Goal: Transaction & Acquisition: Purchase product/service

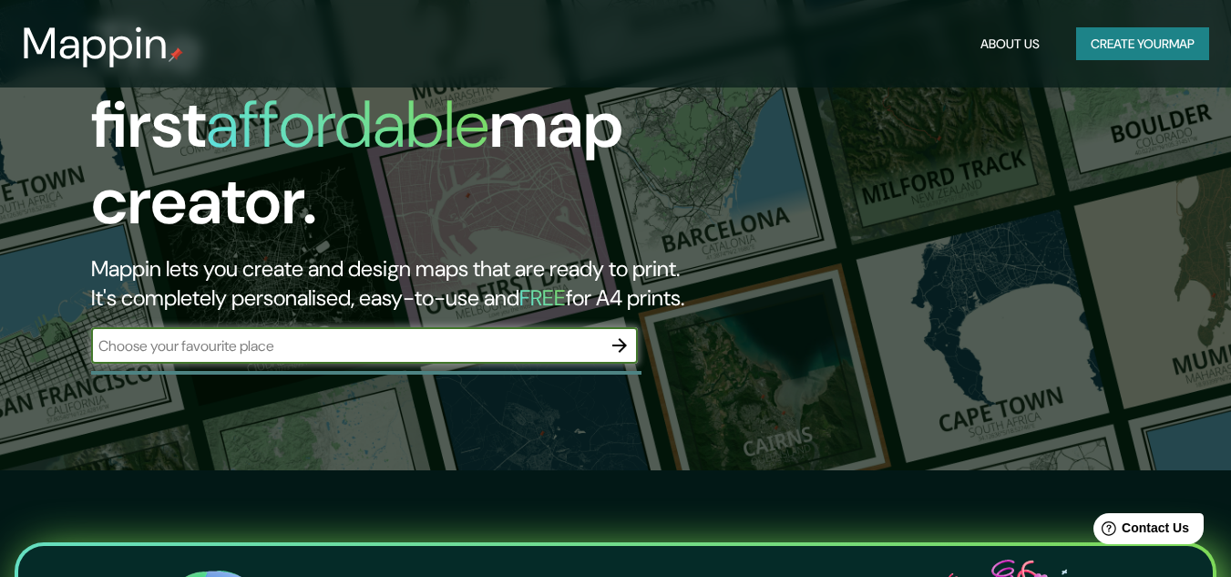
scroll to position [51, 0]
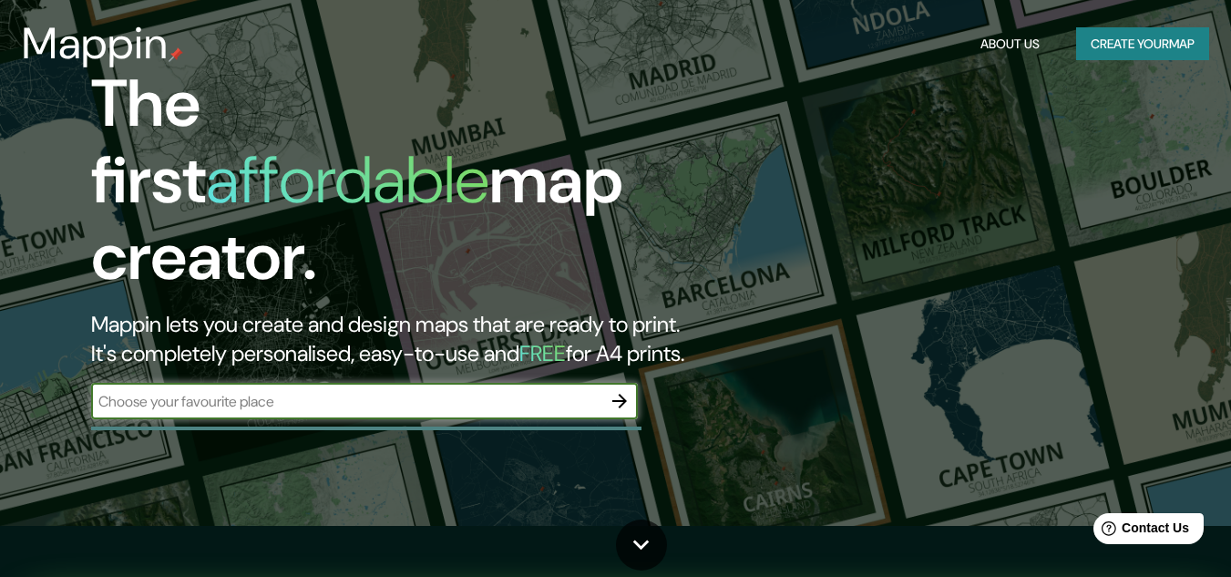
click at [217, 391] on input "text" at bounding box center [346, 401] width 510 height 21
type input "jjj"
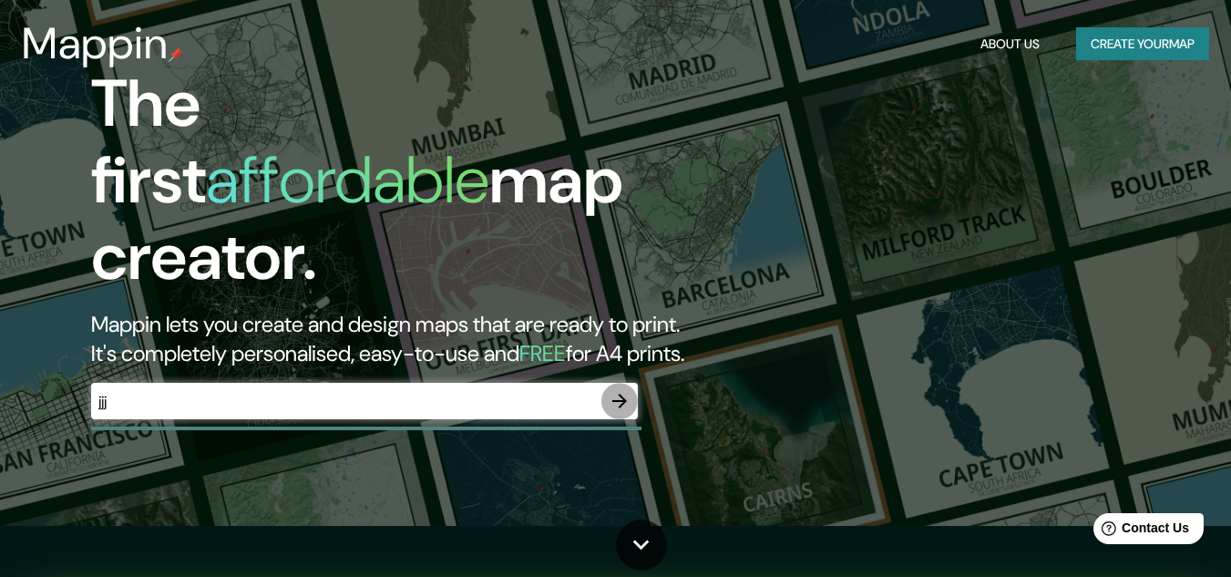
click at [616, 394] on icon "button" at bounding box center [619, 401] width 15 height 15
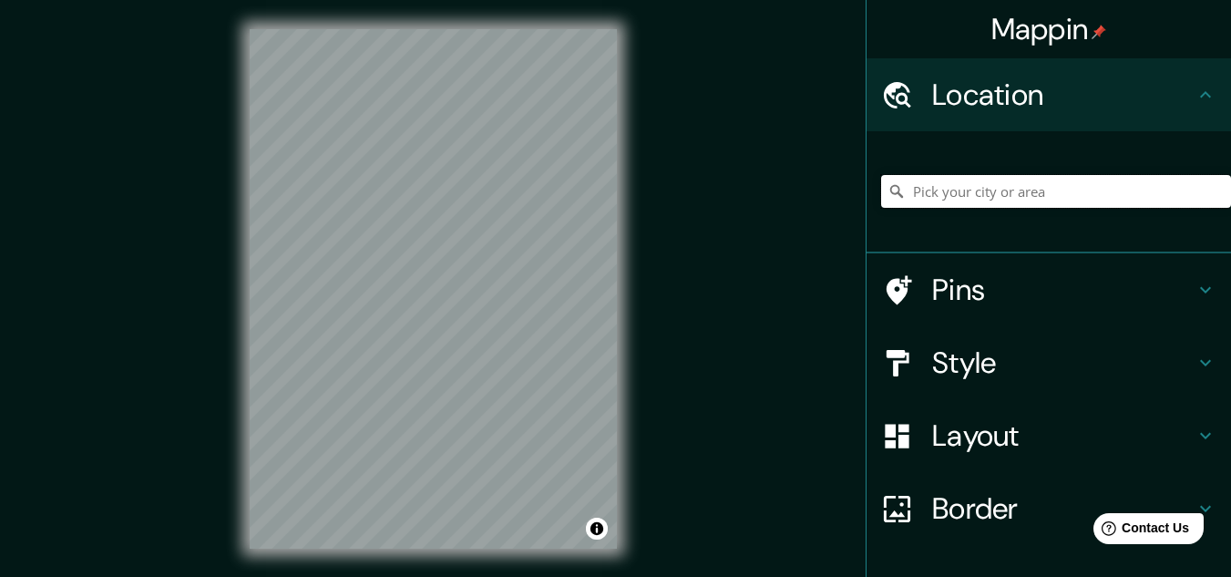
click at [1002, 194] on input "Pick your city or area" at bounding box center [1056, 191] width 350 height 33
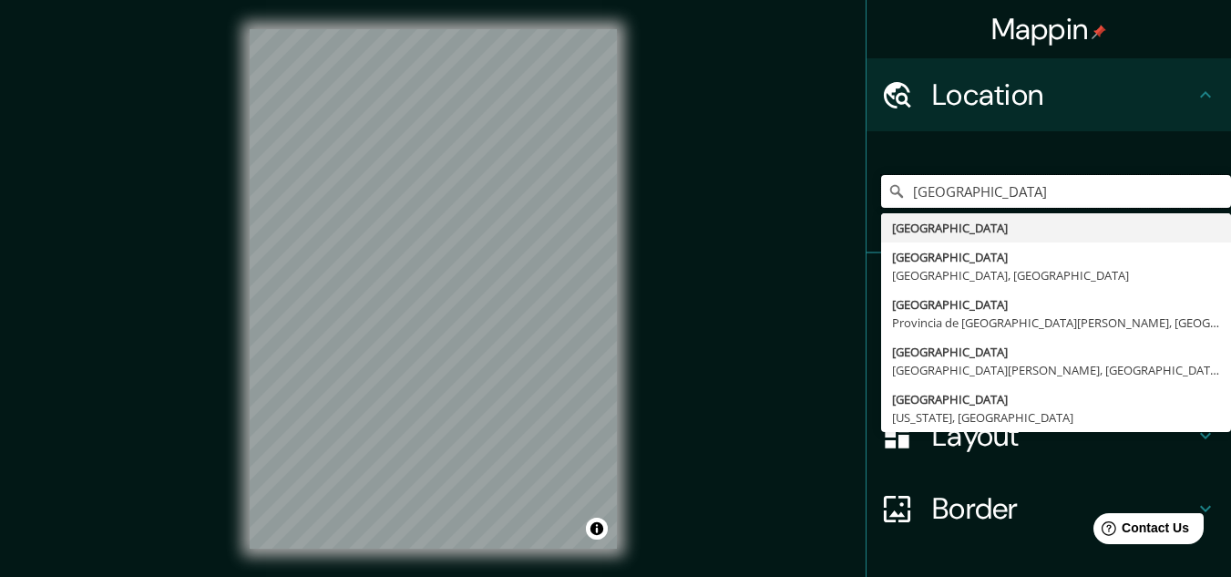
type input "[GEOGRAPHIC_DATA]"
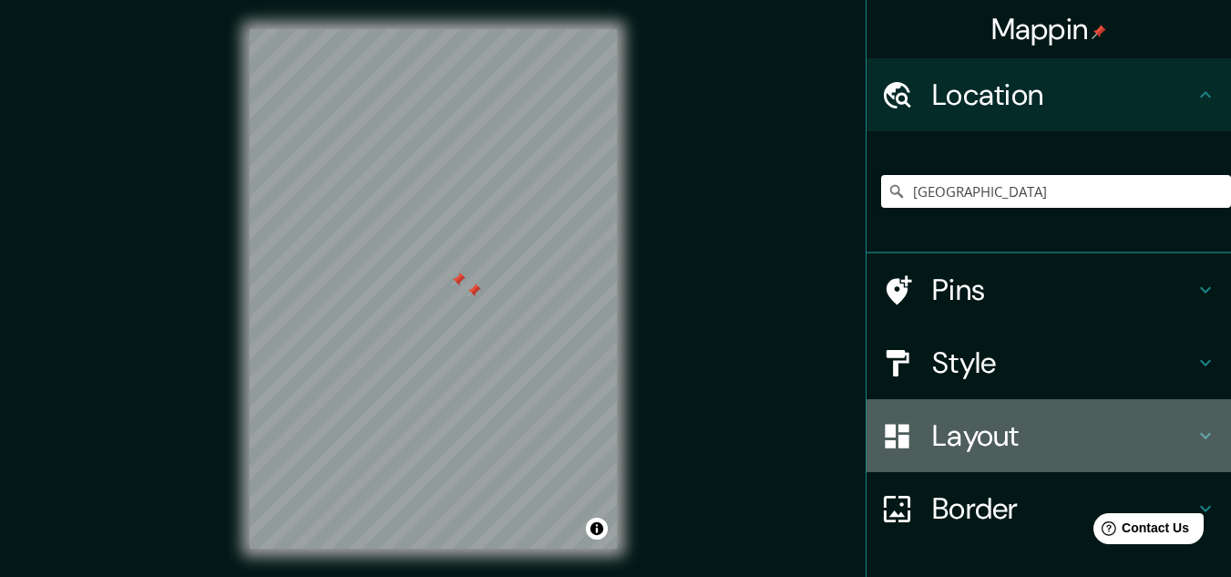
click at [967, 429] on h4 "Layout" at bounding box center [1063, 435] width 262 height 36
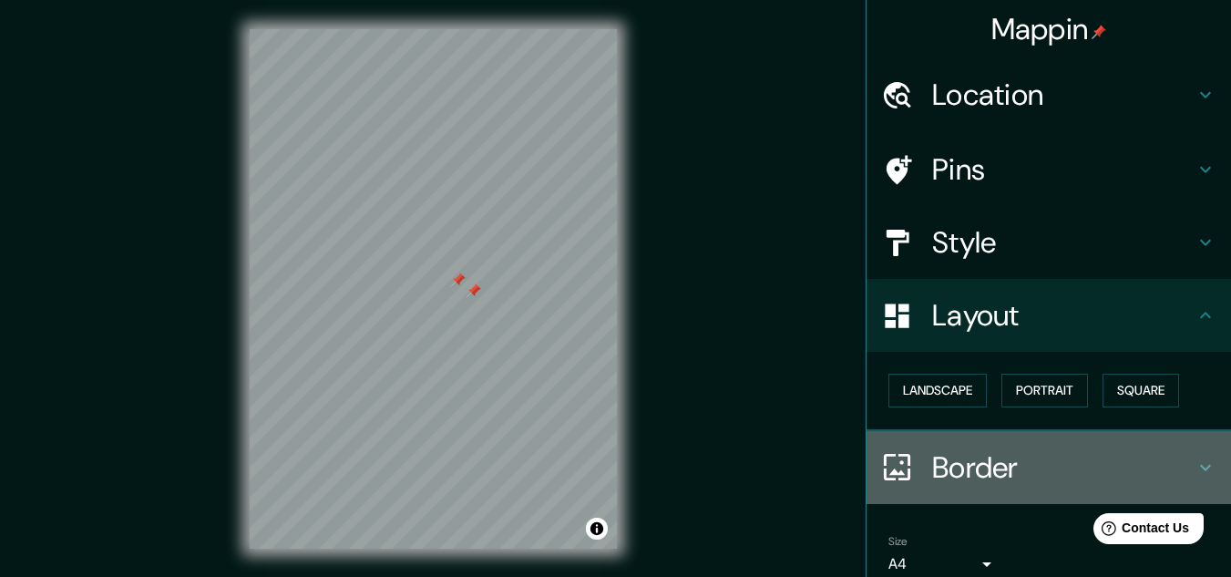
click at [956, 462] on h4 "Border" at bounding box center [1063, 467] width 262 height 36
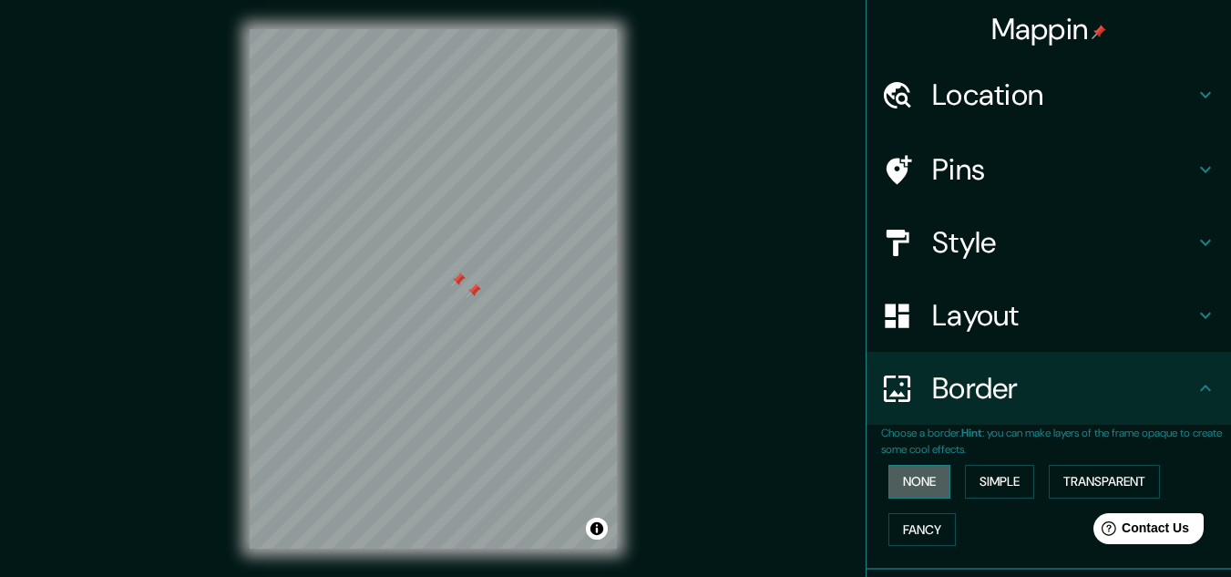
click at [899, 483] on button "None" at bounding box center [919, 482] width 62 height 34
click at [913, 476] on button "None" at bounding box center [919, 482] width 62 height 34
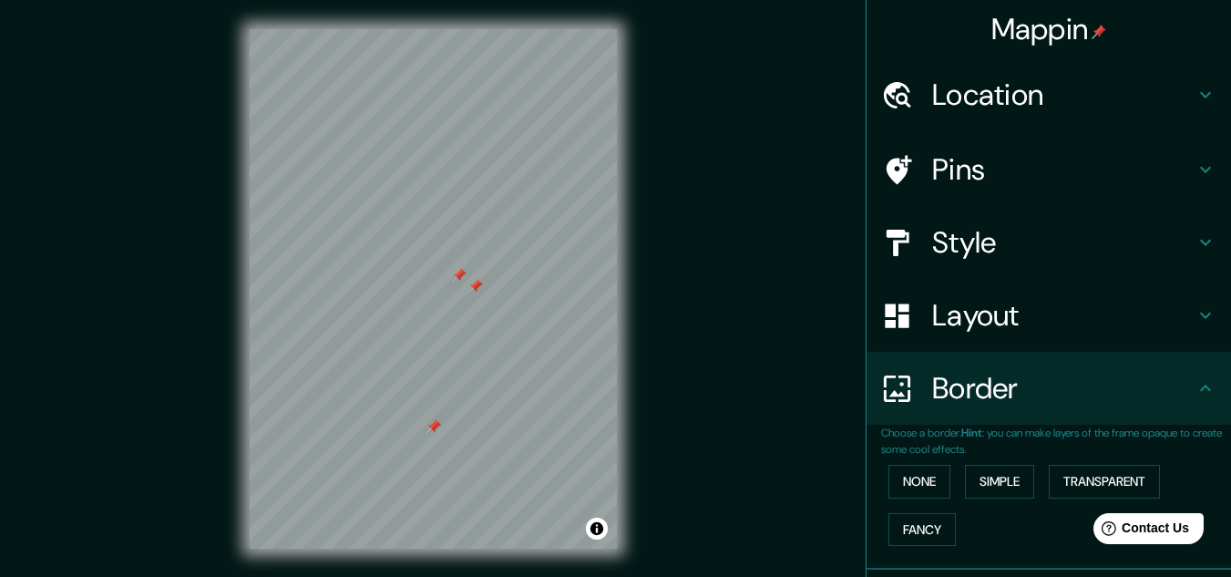
click at [426, 29] on div at bounding box center [433, 29] width 367 height 0
click at [1008, 482] on button "Simple" at bounding box center [999, 482] width 69 height 34
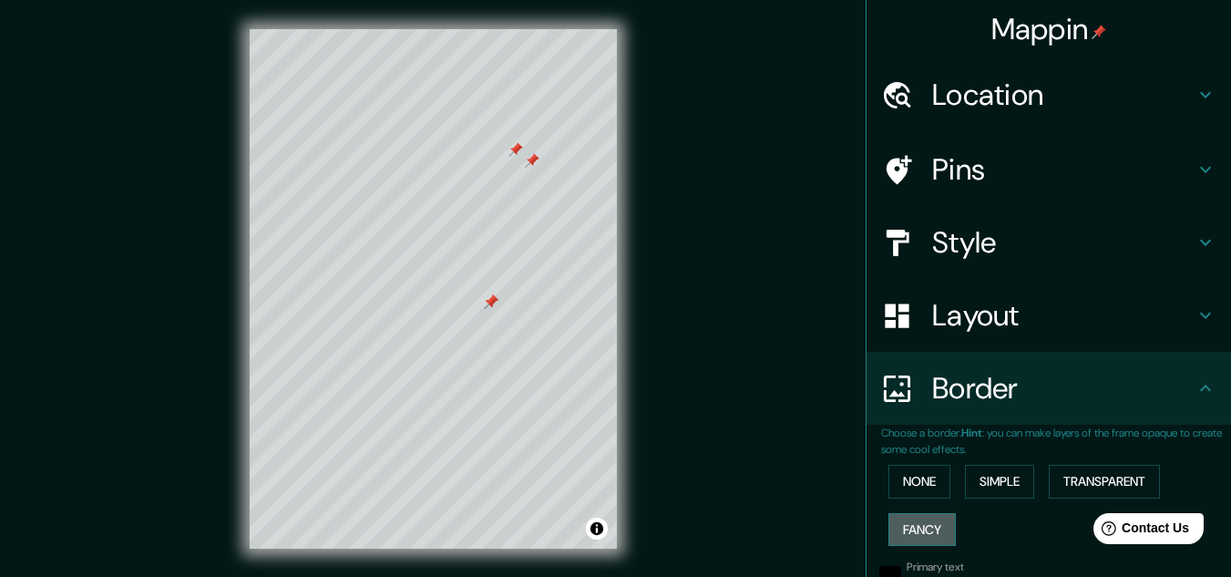
click at [916, 525] on button "Fancy" at bounding box center [921, 530] width 67 height 34
click at [511, 29] on div at bounding box center [433, 29] width 367 height 0
click at [1092, 26] on img at bounding box center [1099, 32] width 15 height 15
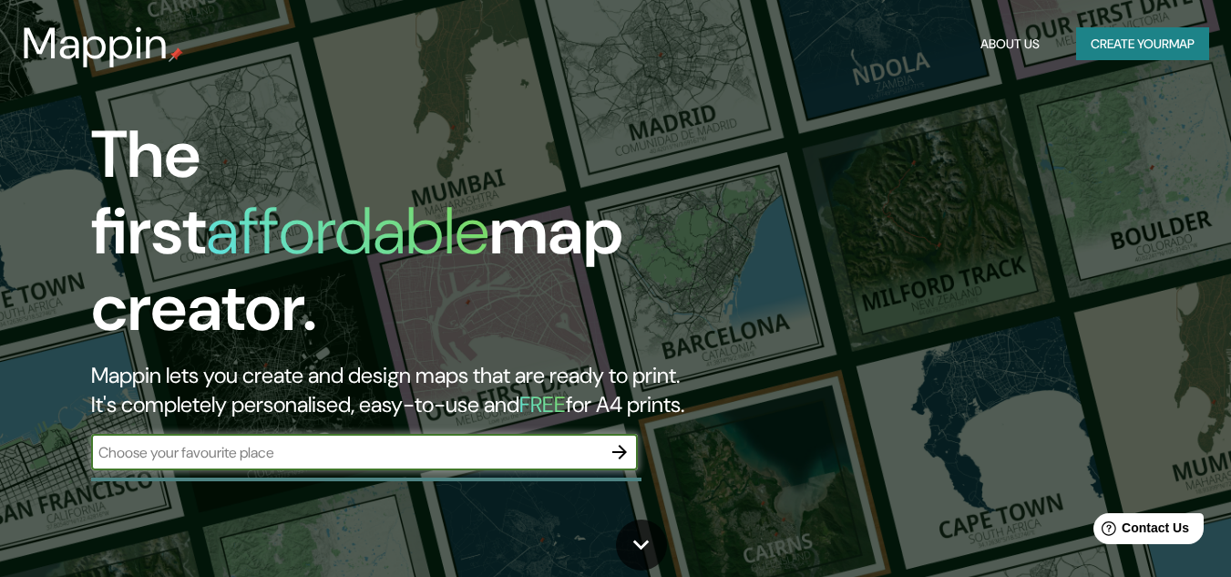
click at [537, 442] on input "text" at bounding box center [346, 452] width 510 height 21
type input "sd"
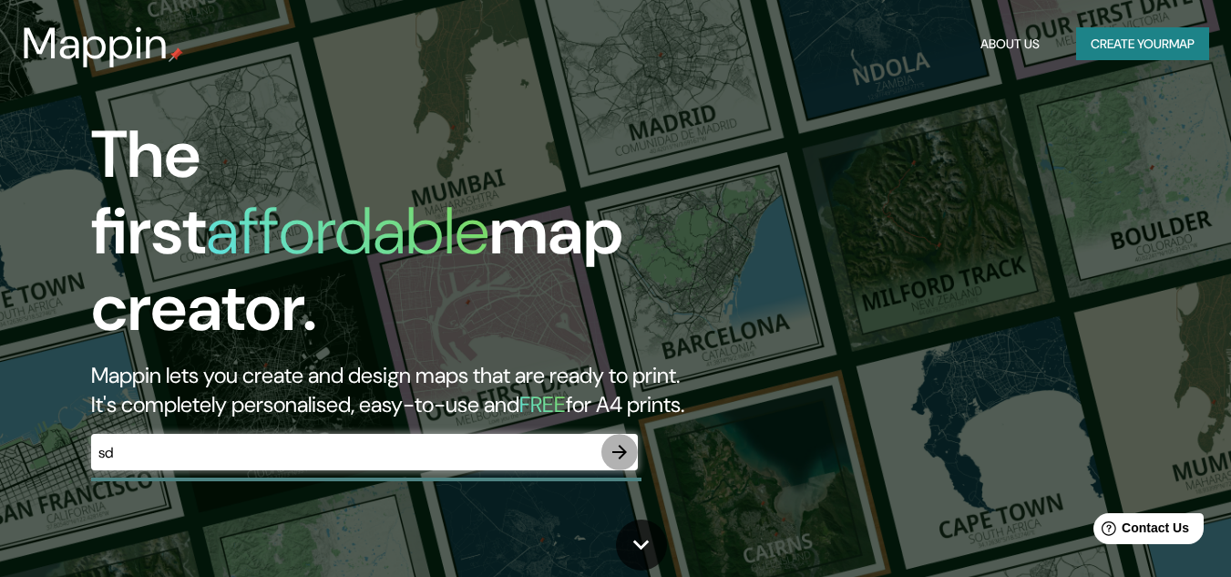
click at [620, 445] on icon "button" at bounding box center [619, 452] width 15 height 15
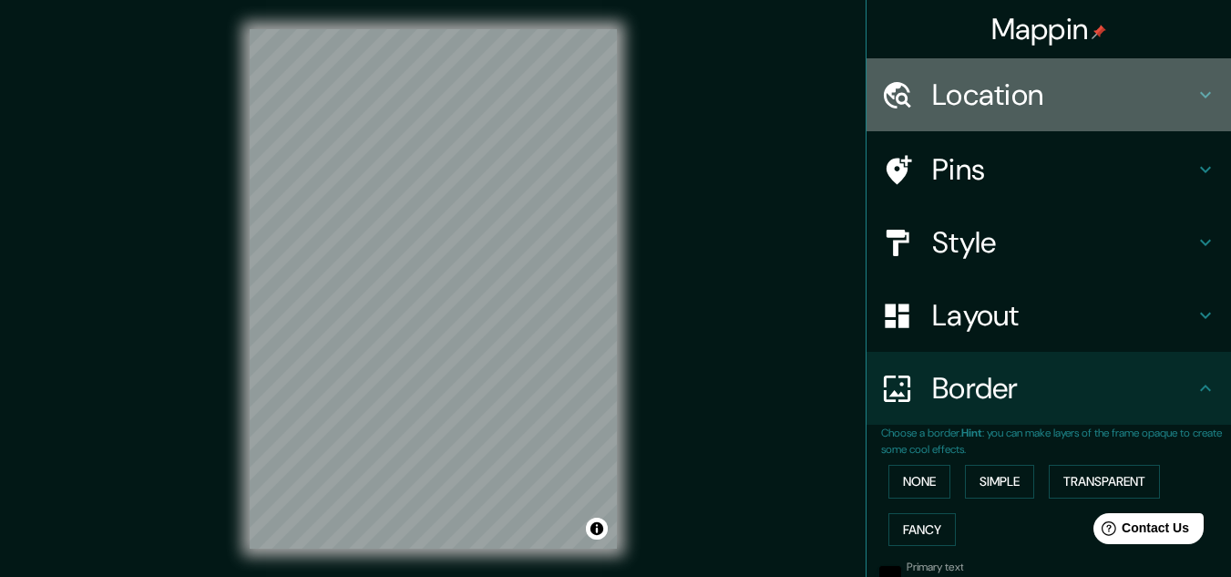
click at [1006, 100] on h4 "Location" at bounding box center [1063, 95] width 262 height 36
type input "179"
type input "36"
type input "18"
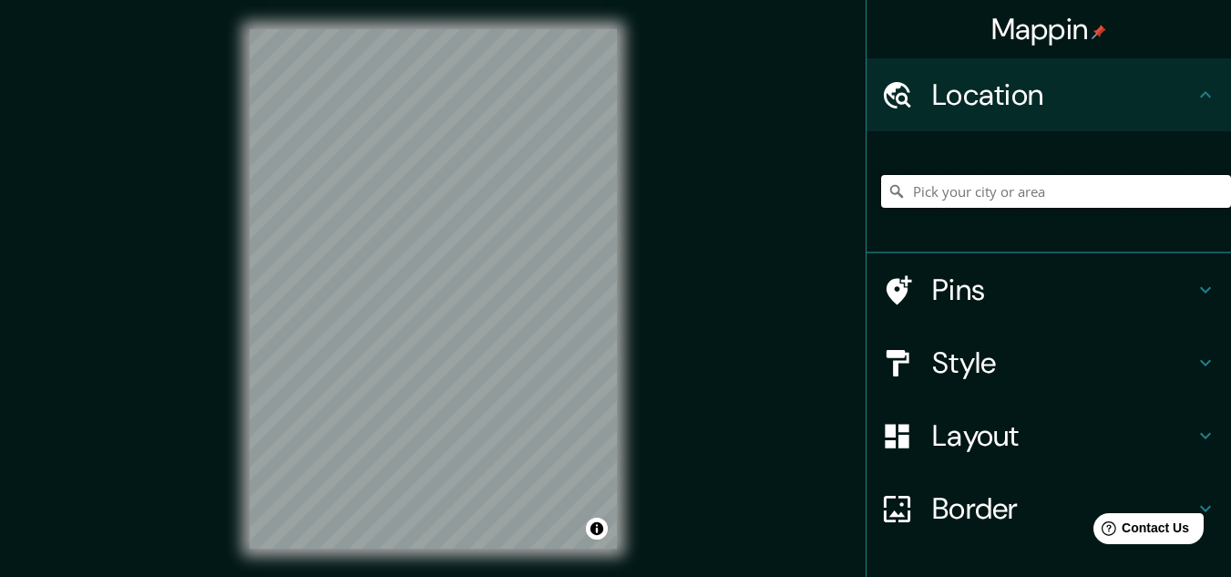
click at [968, 188] on input "Pick your city or area" at bounding box center [1056, 191] width 350 height 33
type input "[GEOGRAPHIC_DATA]"
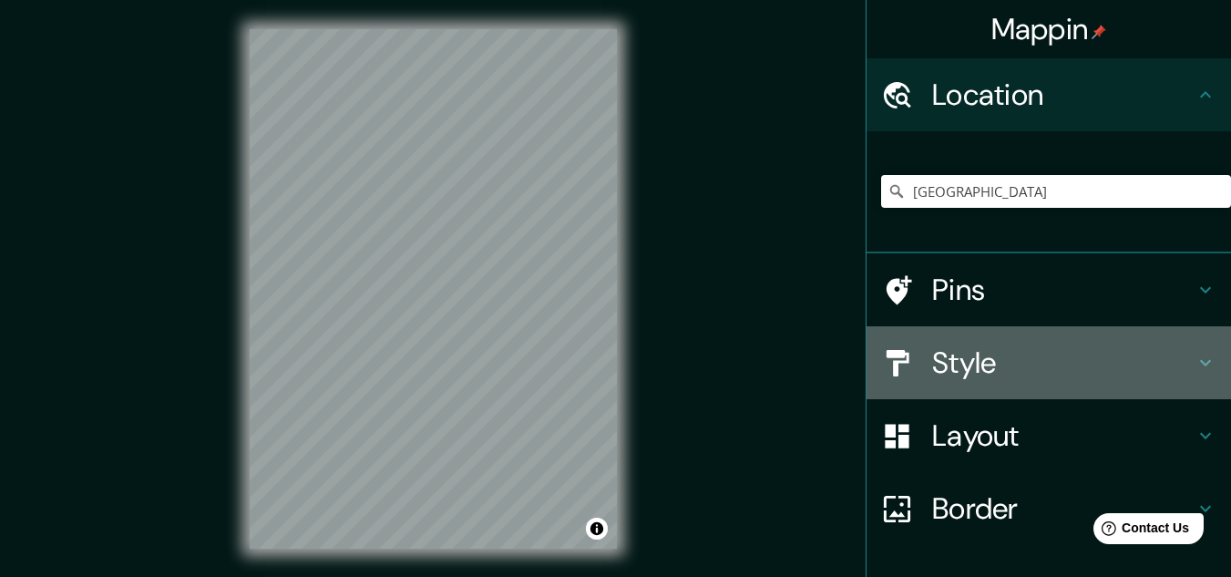
click at [937, 361] on h4 "Style" at bounding box center [1063, 362] width 262 height 36
type input "179"
type input "36"
type input "18"
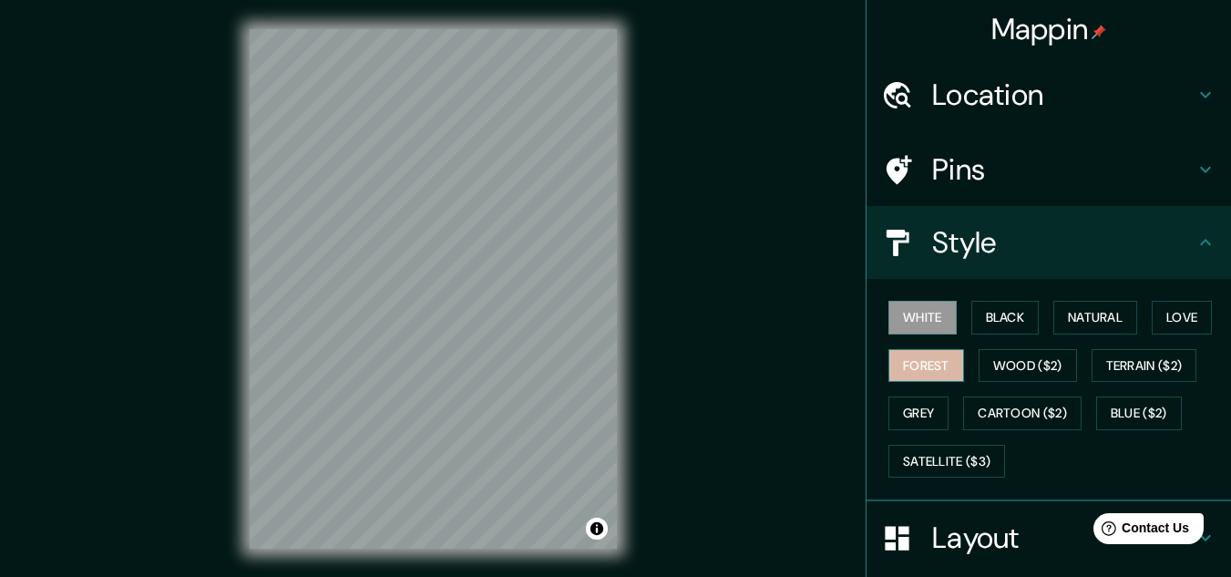
click at [909, 352] on button "Forest" at bounding box center [926, 366] width 76 height 34
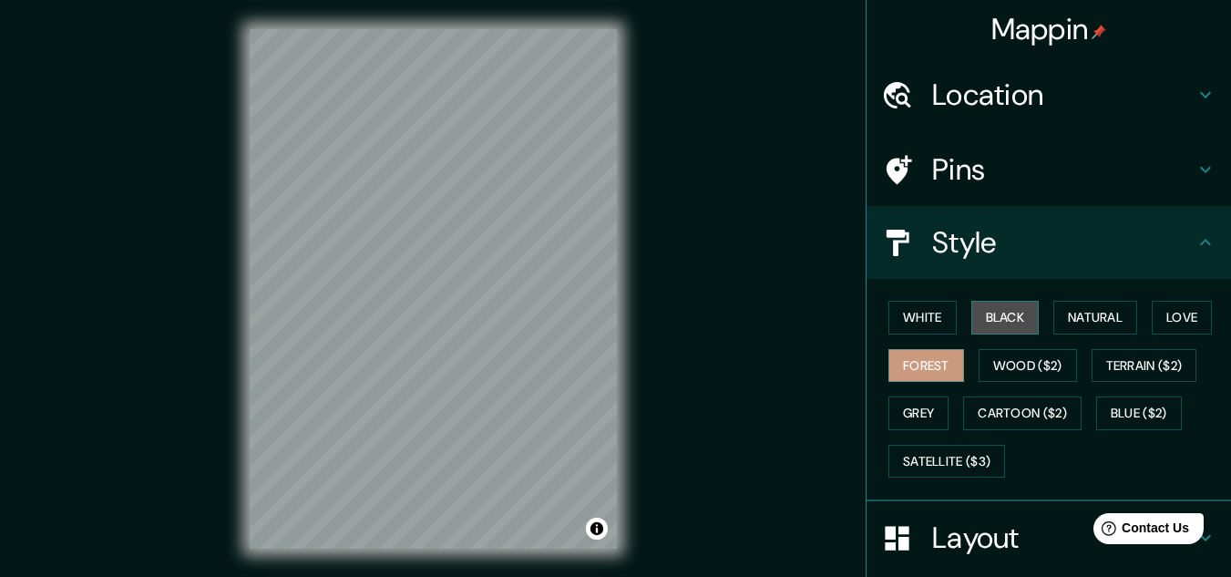
click at [977, 311] on button "Black" at bounding box center [1005, 318] width 68 height 34
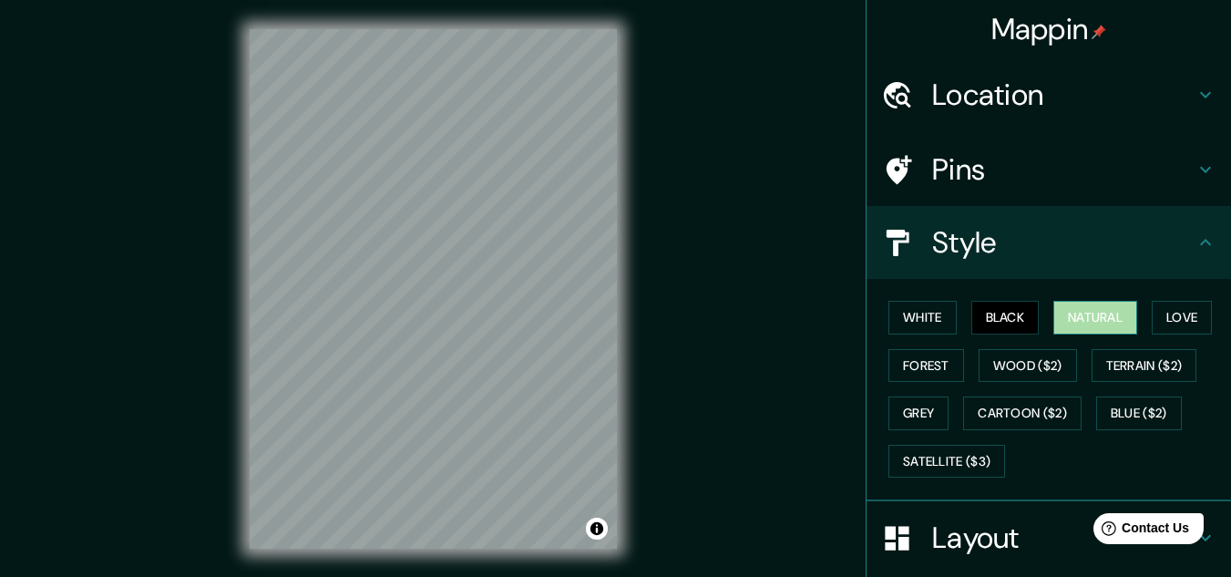
click at [1074, 320] on button "Natural" at bounding box center [1095, 318] width 84 height 34
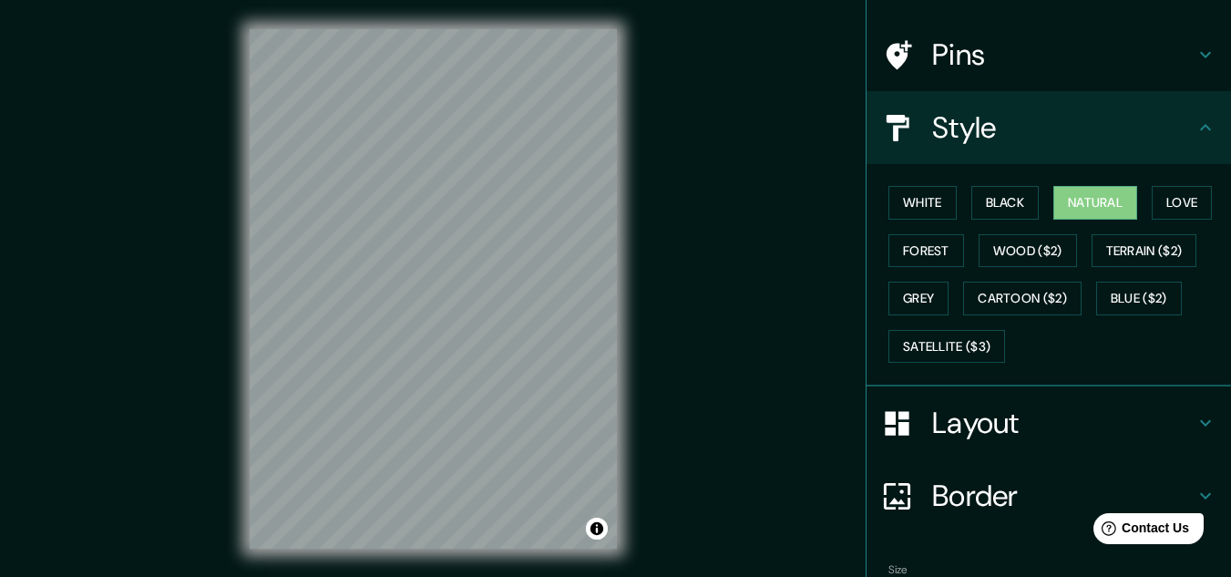
scroll to position [106, 0]
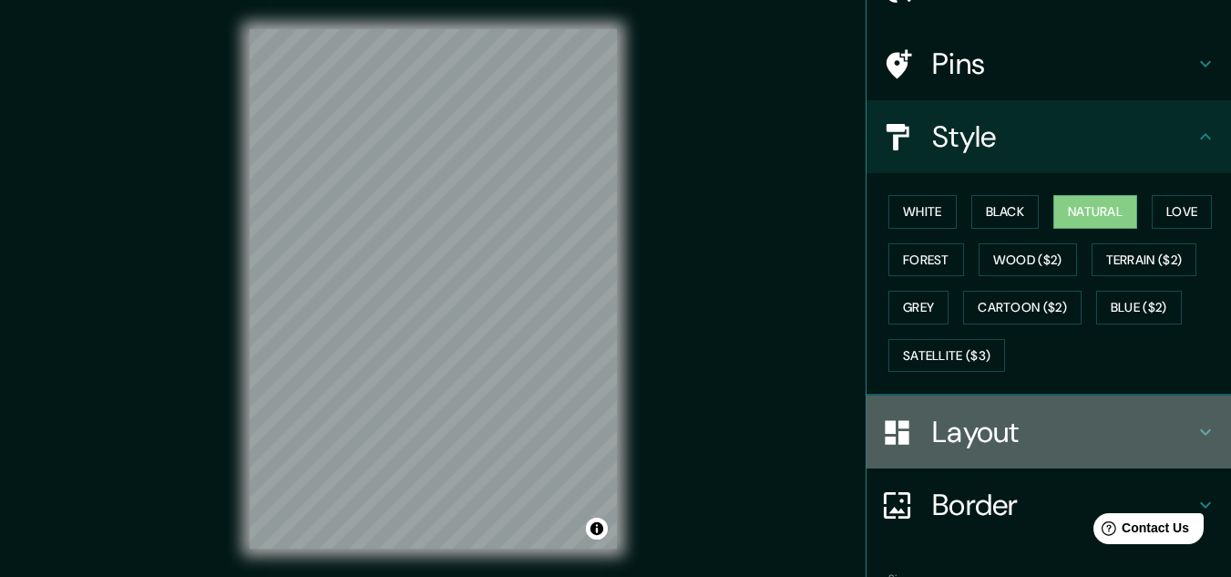
click at [1018, 434] on h4 "Layout" at bounding box center [1063, 432] width 262 height 36
type input "179"
type input "36"
type input "18"
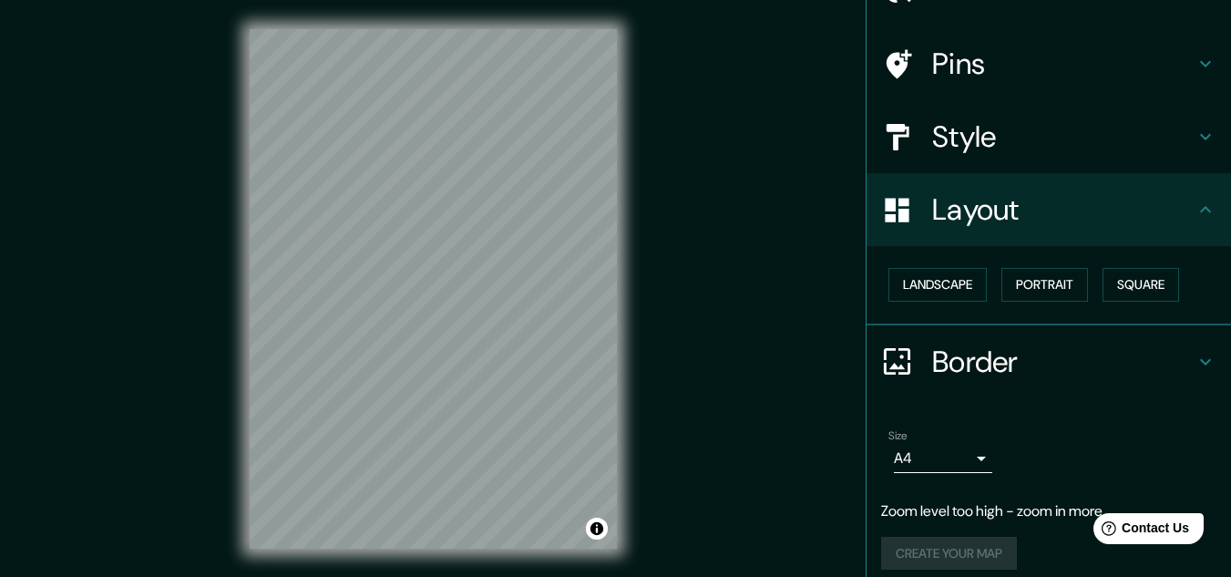
click at [969, 458] on body "Mappin Location [GEOGRAPHIC_DATA] [GEOGRAPHIC_DATA] [GEOGRAPHIC_DATA] [GEOGRAPH…" at bounding box center [615, 288] width 1231 height 577
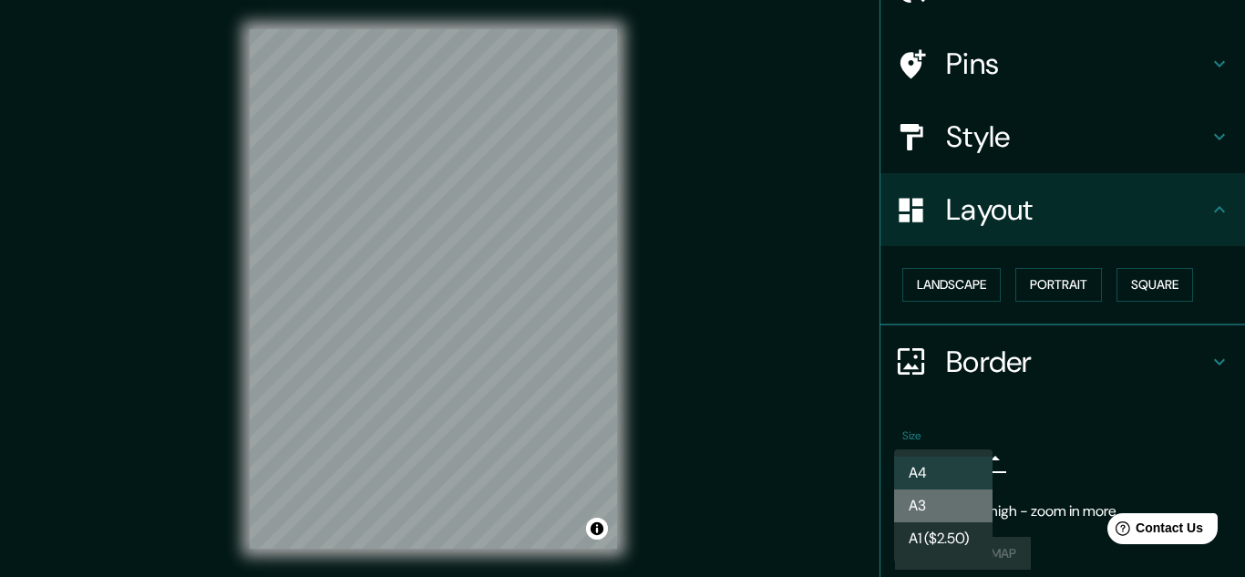
click at [931, 501] on li "A3" at bounding box center [943, 505] width 98 height 33
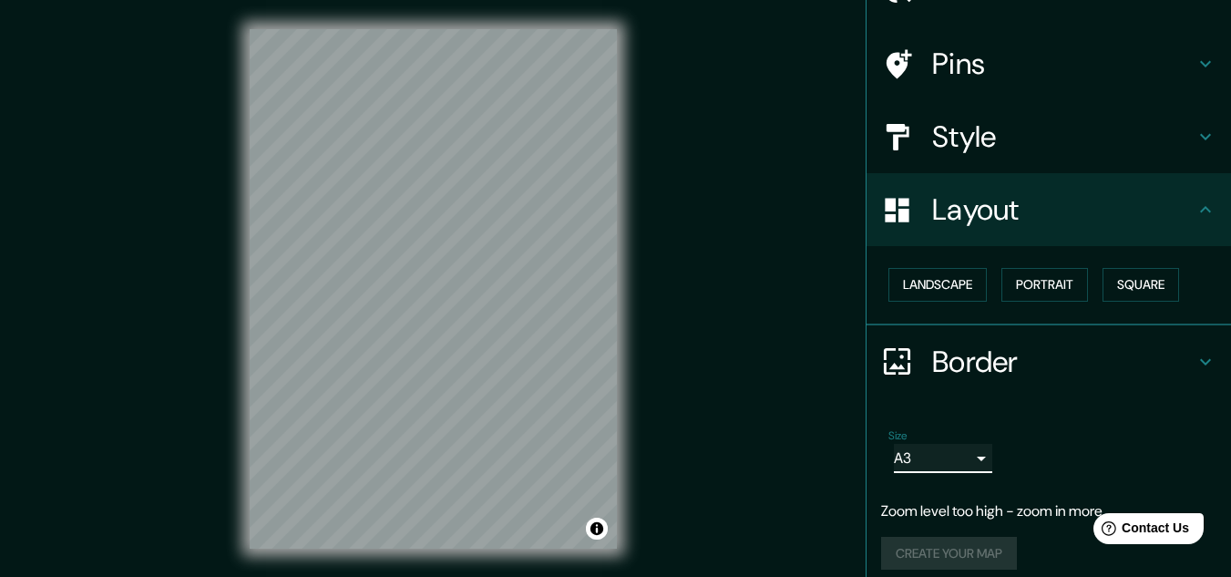
scroll to position [120, 0]
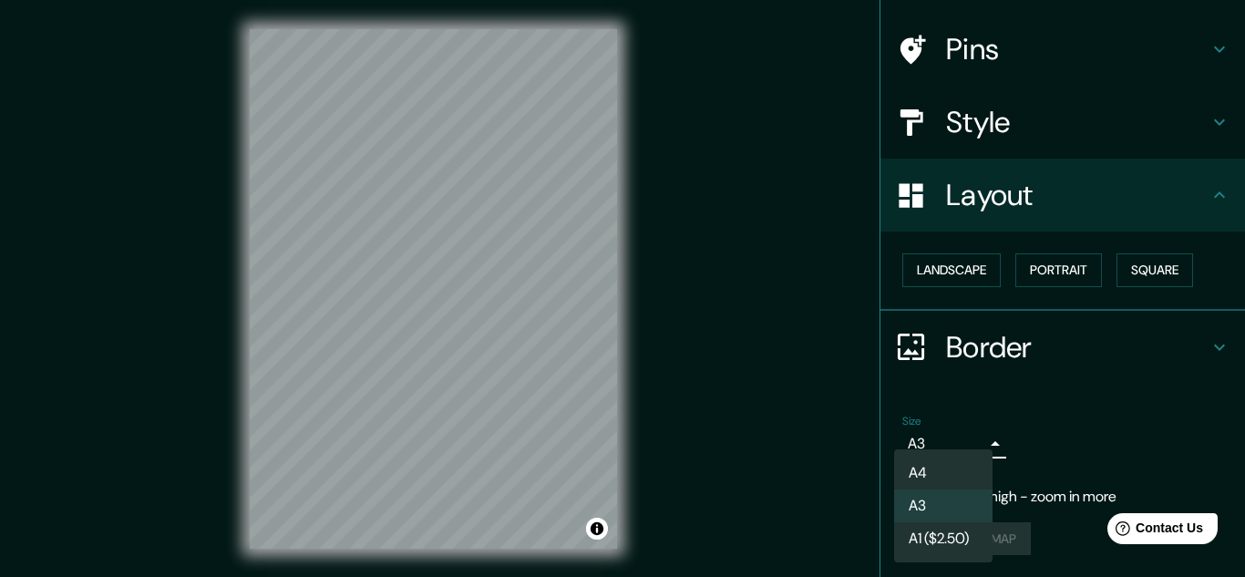
click at [907, 434] on body "Mappin Location [GEOGRAPHIC_DATA] [GEOGRAPHIC_DATA] [GEOGRAPHIC_DATA] [GEOGRAPH…" at bounding box center [622, 288] width 1245 height 577
click at [914, 469] on li "A4" at bounding box center [943, 472] width 98 height 33
type input "single"
drag, startPoint x: 1237, startPoint y: 391, endPoint x: 1241, endPoint y: 425, distance: 33.9
click at [1230, 425] on div at bounding box center [622, 288] width 1245 height 577
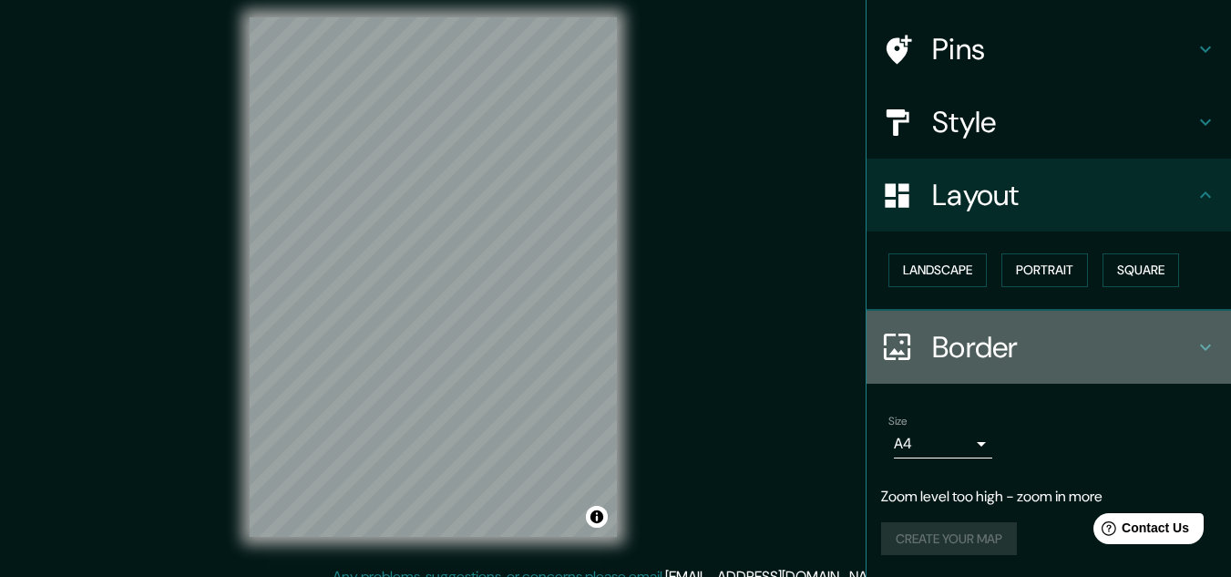
click at [1195, 344] on icon at bounding box center [1206, 347] width 22 height 22
type input "179"
type input "36"
type input "18"
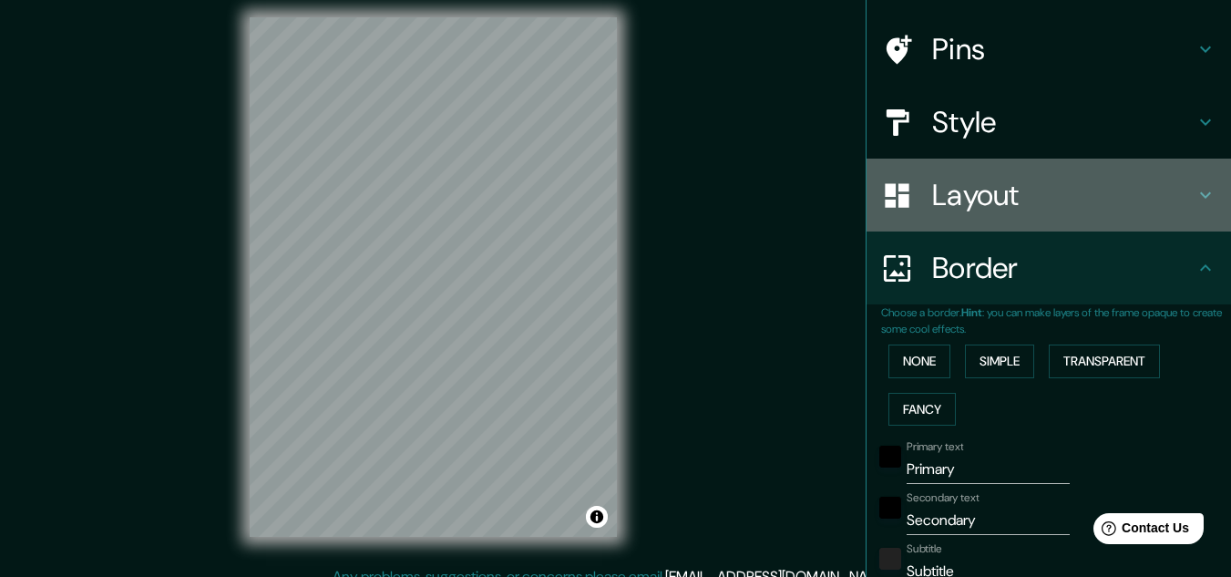
click at [970, 208] on h4 "Layout" at bounding box center [1063, 195] width 262 height 36
type input "179"
type input "36"
type input "18"
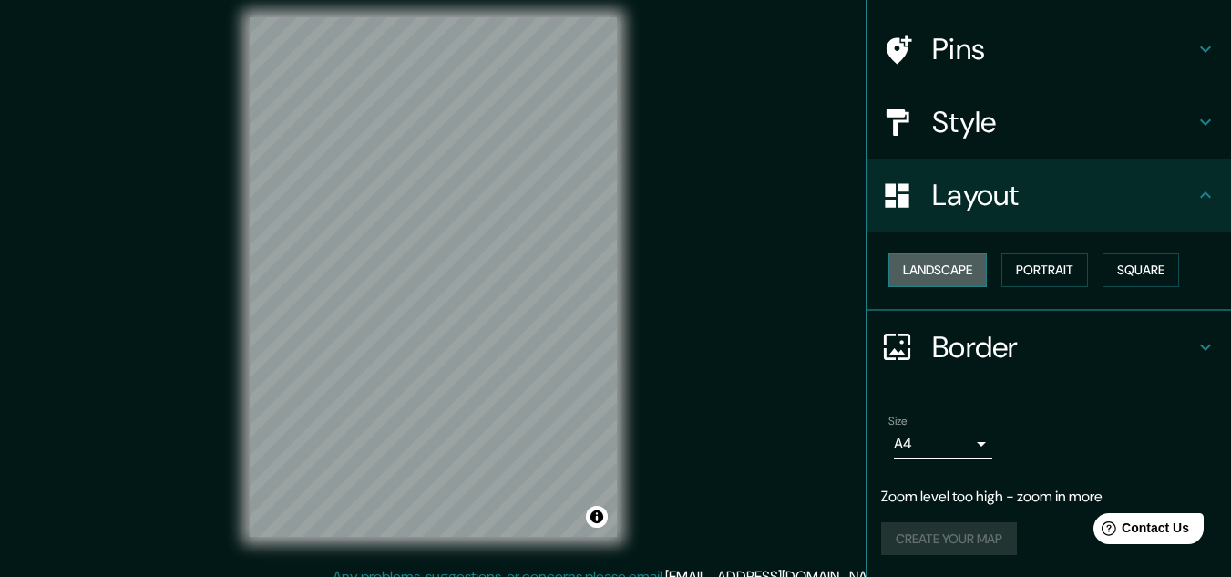
click at [912, 269] on button "Landscape" at bounding box center [937, 270] width 98 height 34
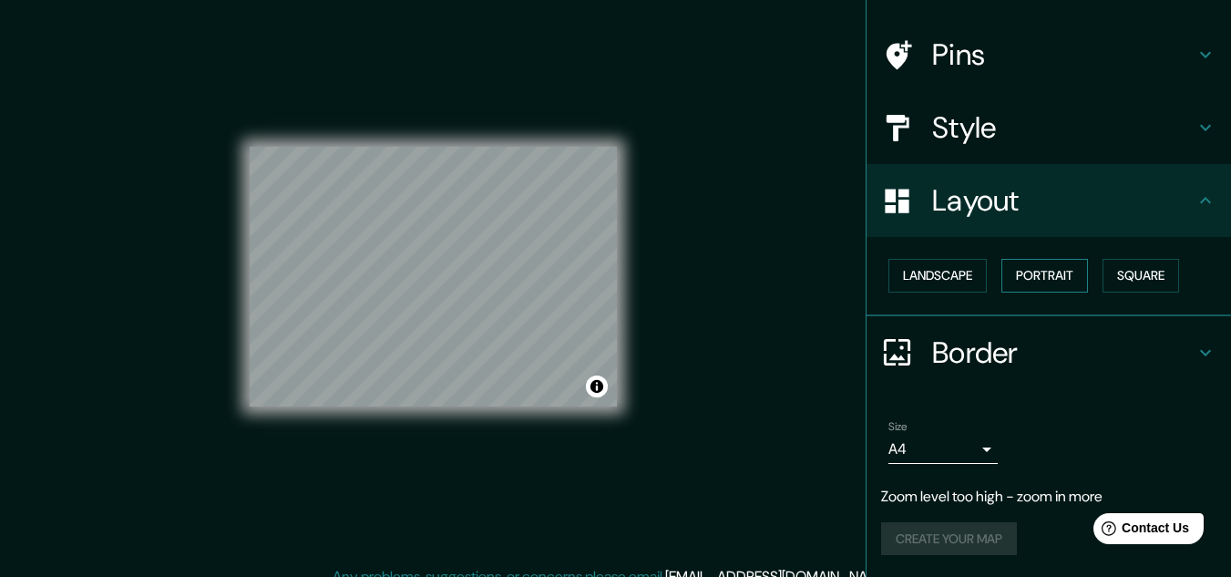
click at [1010, 264] on button "Portrait" at bounding box center [1044, 276] width 87 height 34
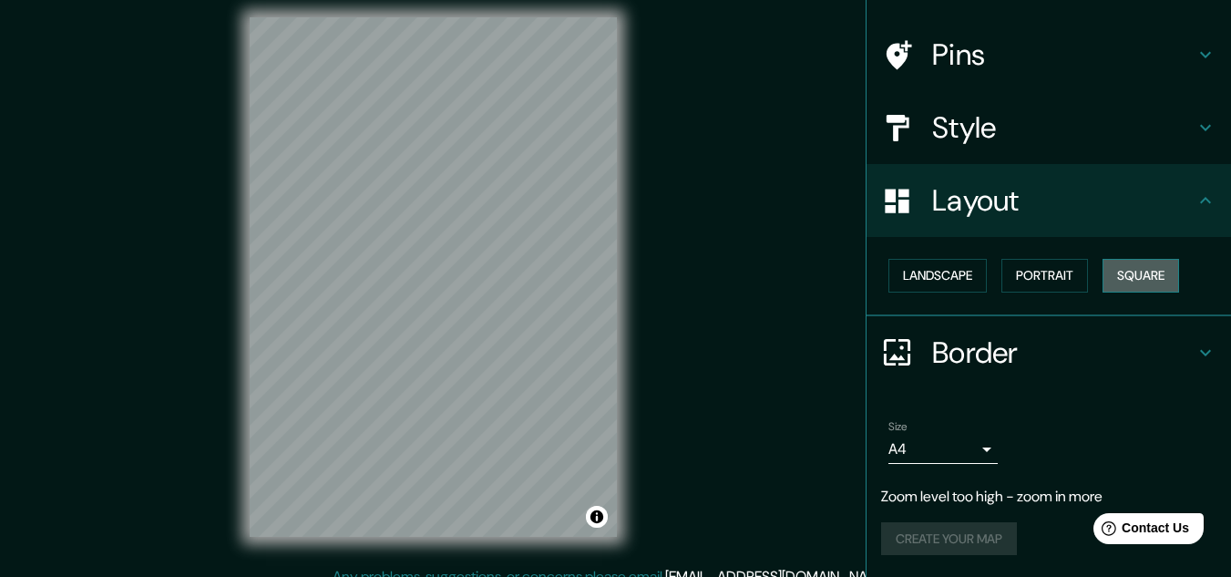
click at [1128, 272] on button "Square" at bounding box center [1140, 276] width 77 height 34
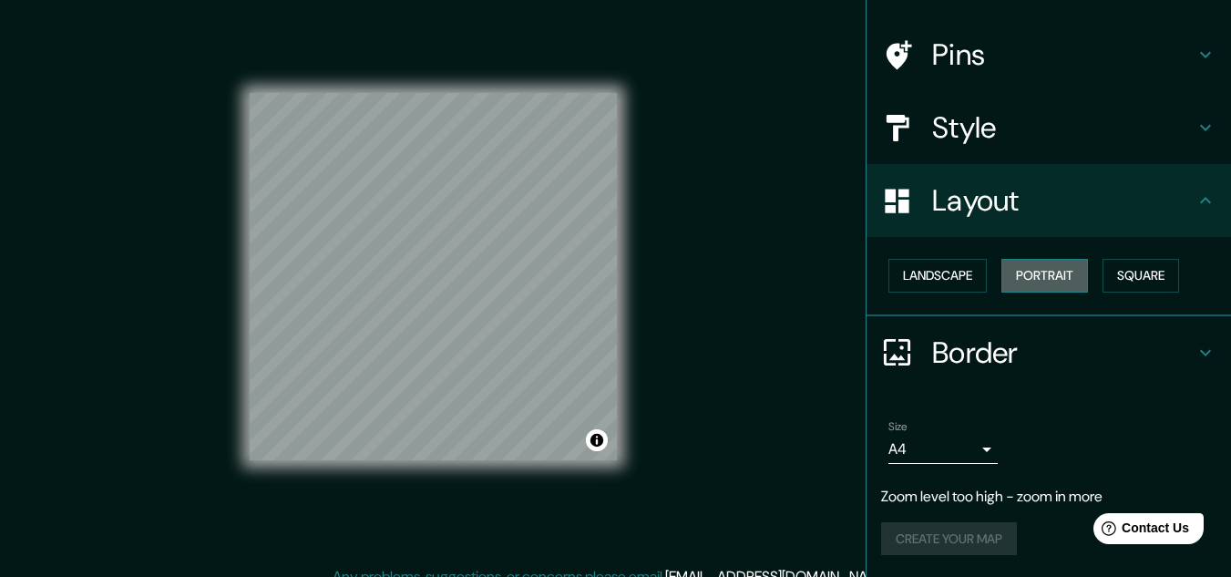
click at [1041, 268] on button "Portrait" at bounding box center [1044, 276] width 87 height 34
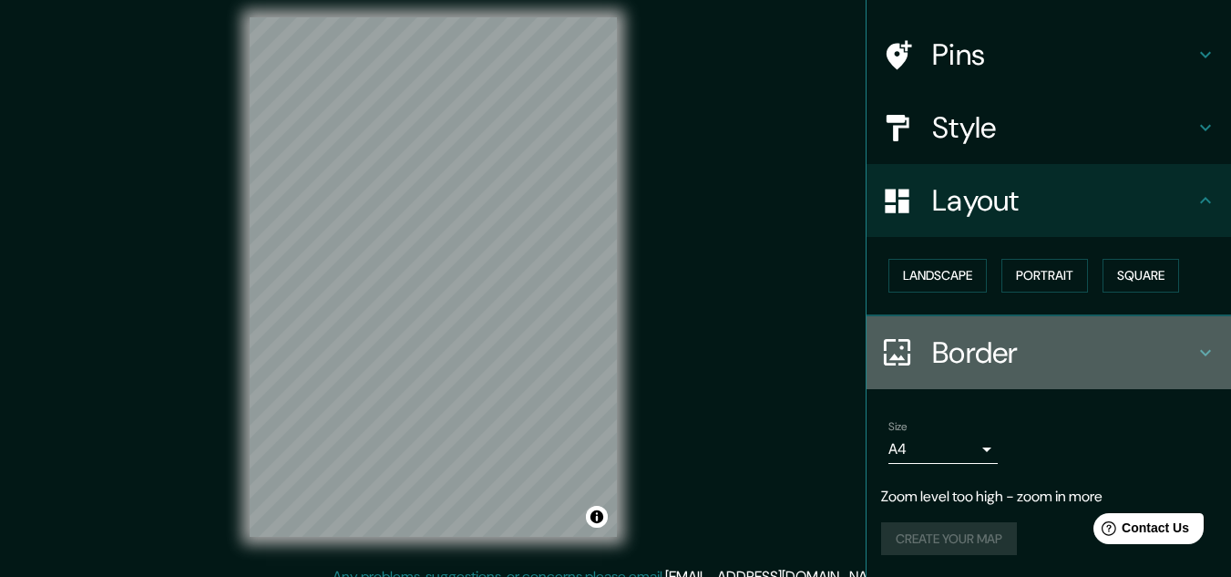
click at [1195, 350] on icon at bounding box center [1206, 353] width 22 height 22
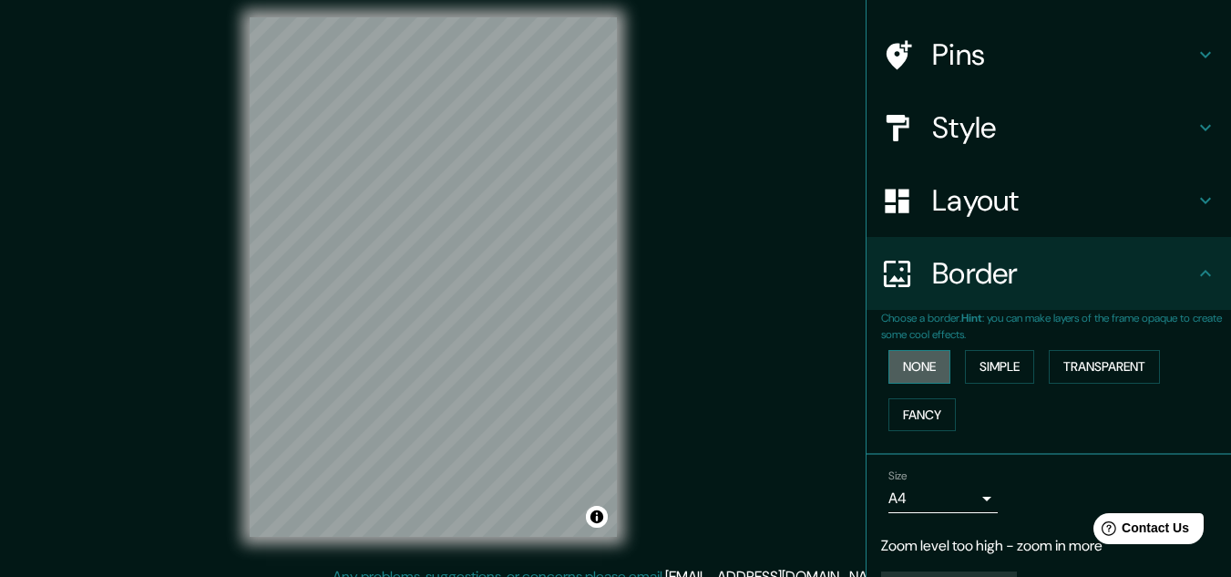
click at [918, 360] on button "None" at bounding box center [919, 367] width 62 height 34
click at [909, 367] on button "None" at bounding box center [919, 367] width 62 height 34
click at [987, 371] on button "Simple" at bounding box center [999, 367] width 69 height 34
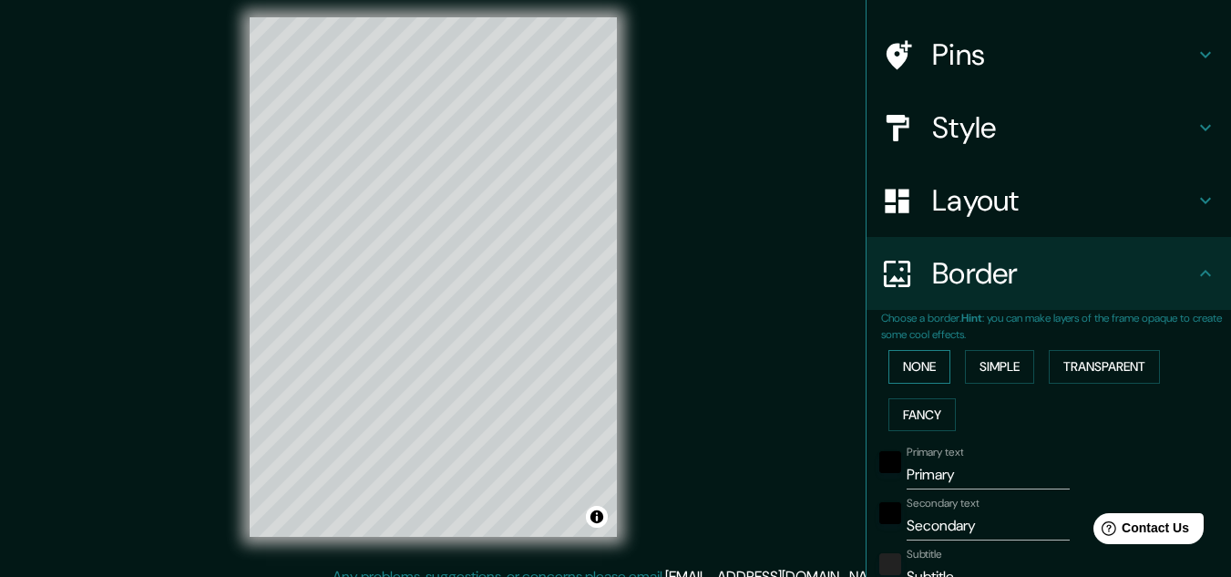
click at [925, 364] on button "None" at bounding box center [919, 367] width 62 height 34
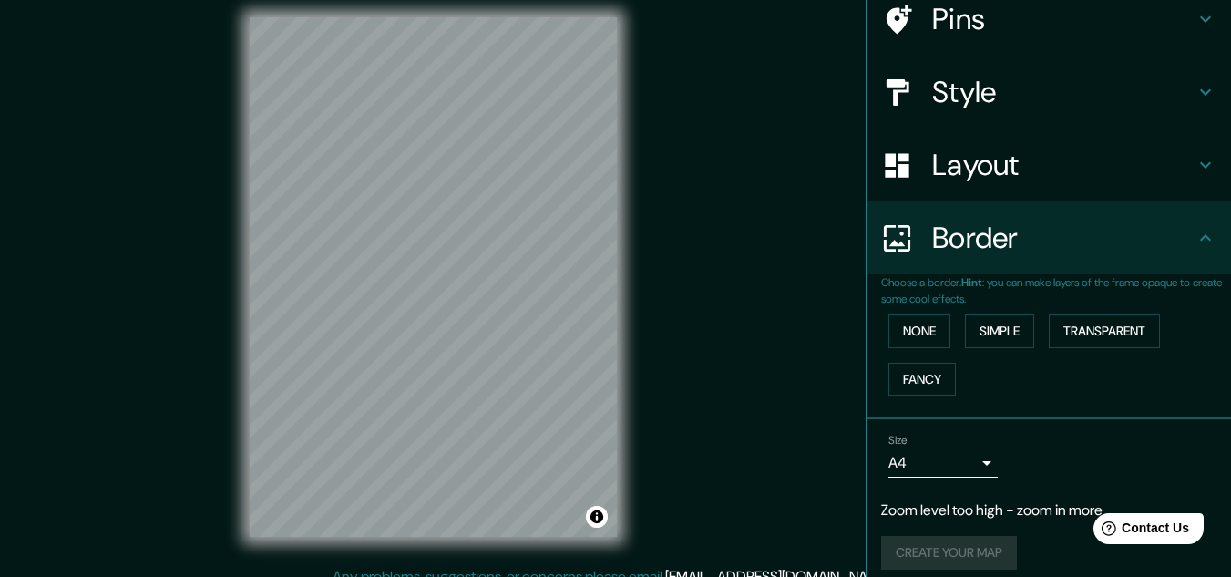
scroll to position [165, 0]
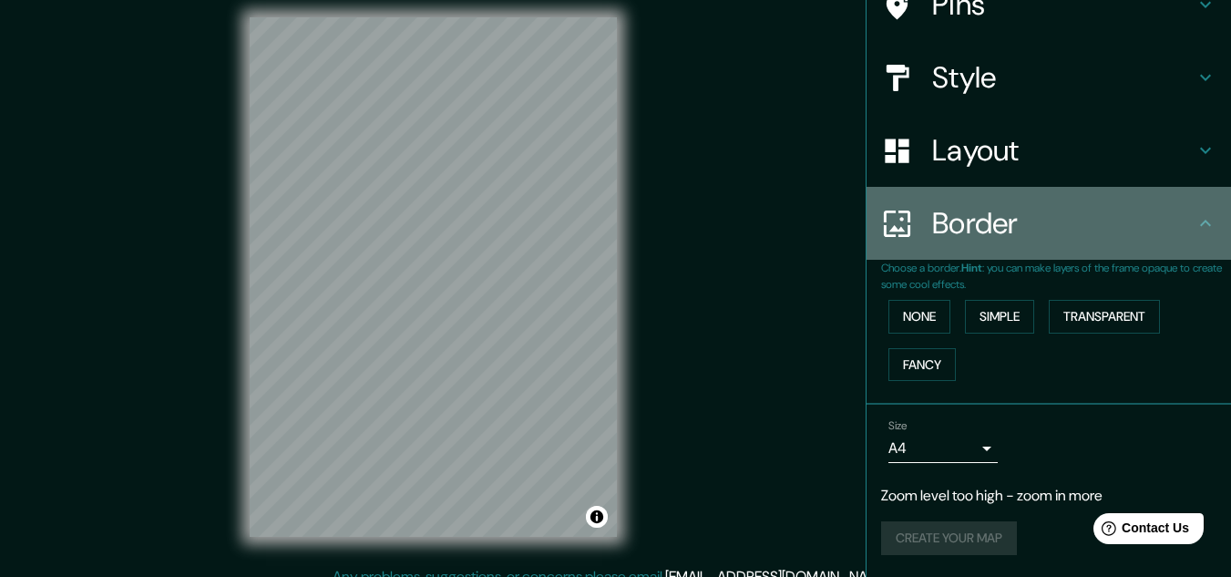
click at [1195, 225] on icon at bounding box center [1206, 223] width 22 height 22
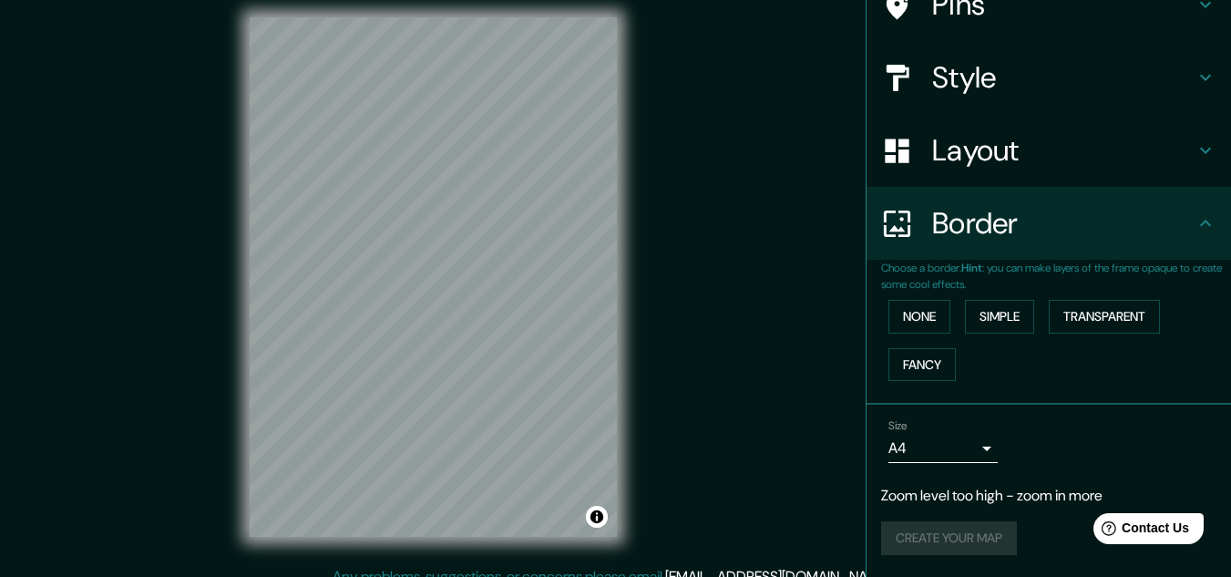
click at [1195, 220] on icon at bounding box center [1206, 223] width 22 height 22
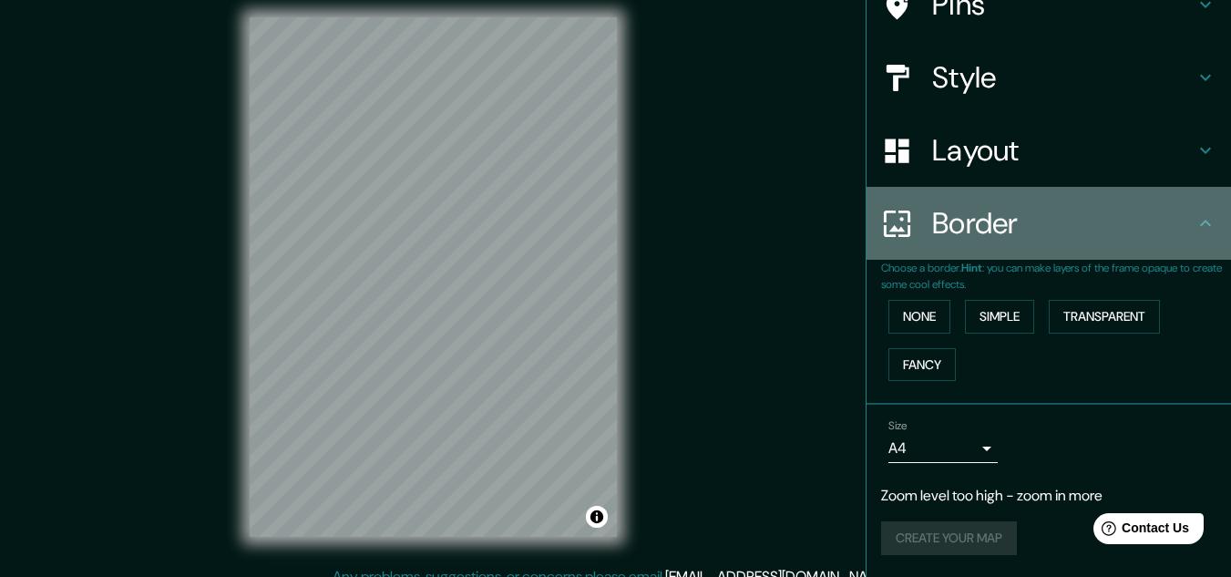
click at [1195, 220] on icon at bounding box center [1206, 223] width 22 height 22
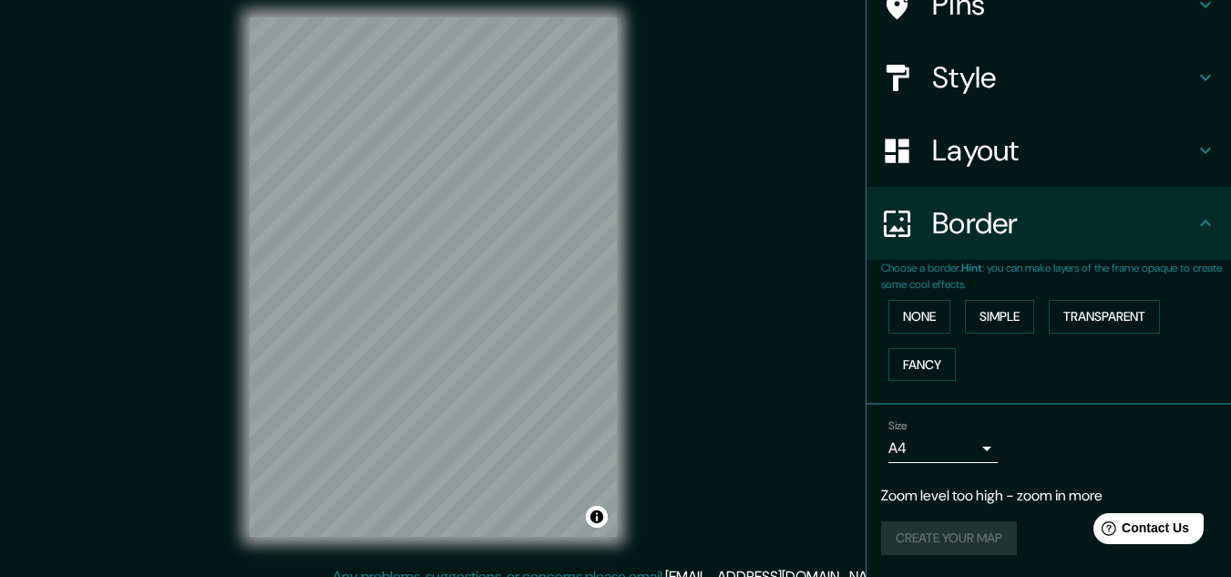
click at [905, 543] on div "Create your map" at bounding box center [1048, 538] width 335 height 34
click at [900, 534] on div "Create your map" at bounding box center [1048, 538] width 335 height 34
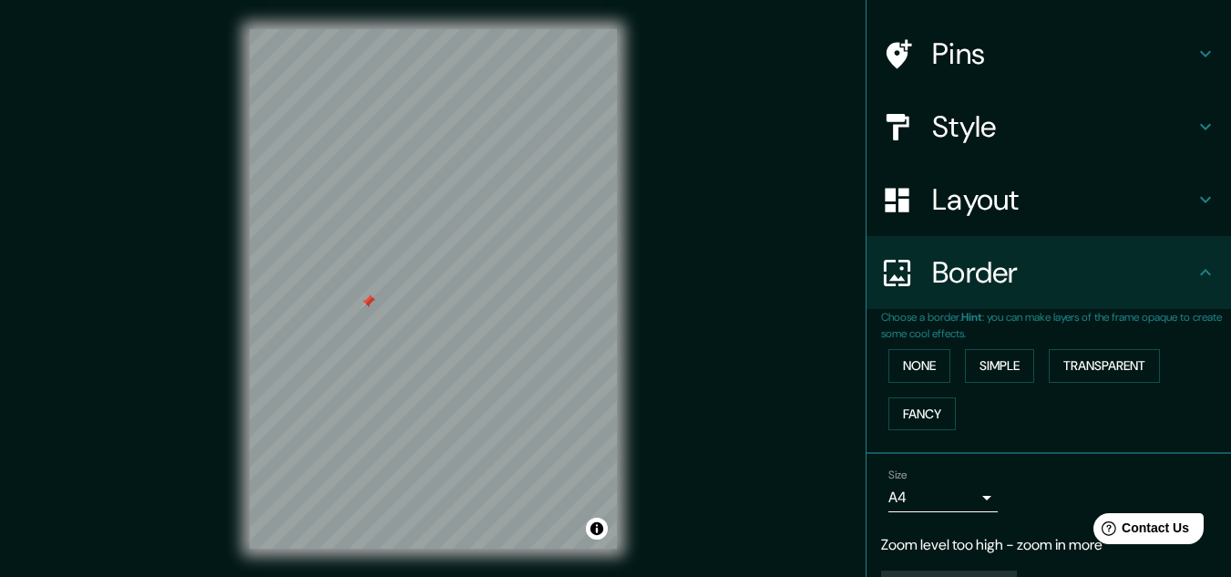
scroll to position [94, 0]
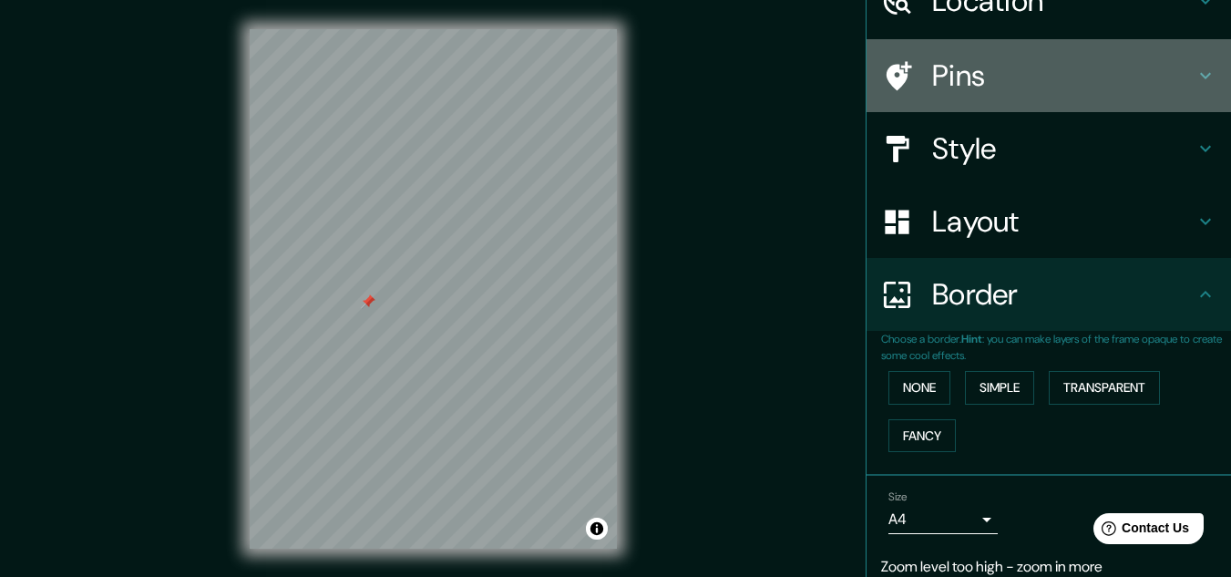
click at [966, 87] on h4 "Pins" at bounding box center [1063, 75] width 262 height 36
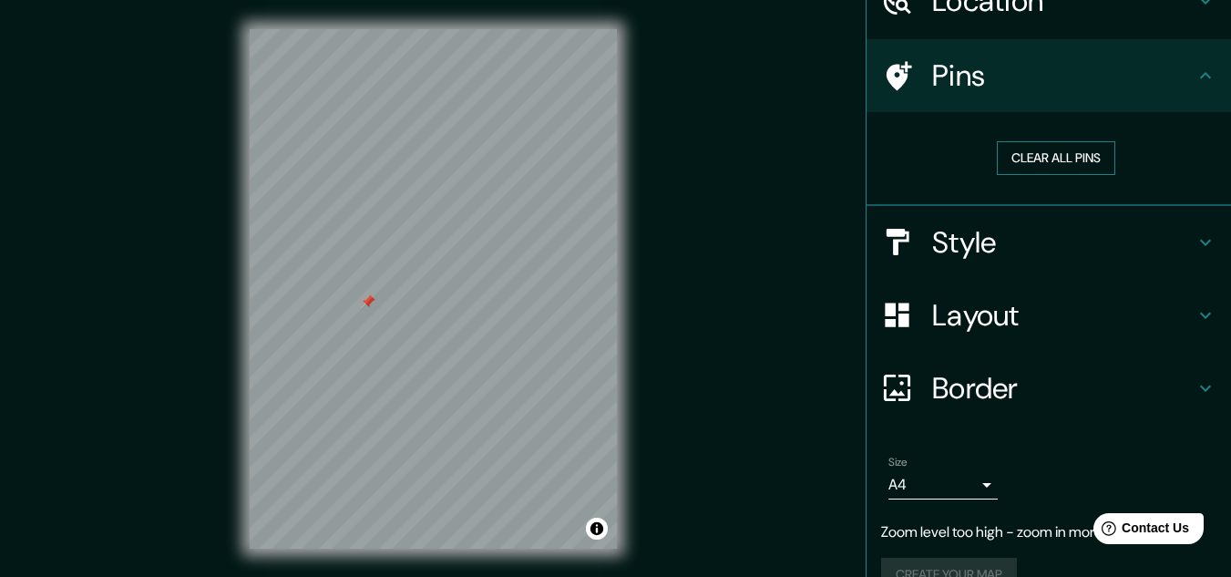
click at [1061, 154] on button "Clear all pins" at bounding box center [1056, 158] width 118 height 34
click at [1038, 150] on button "Clear all pins" at bounding box center [1056, 158] width 118 height 34
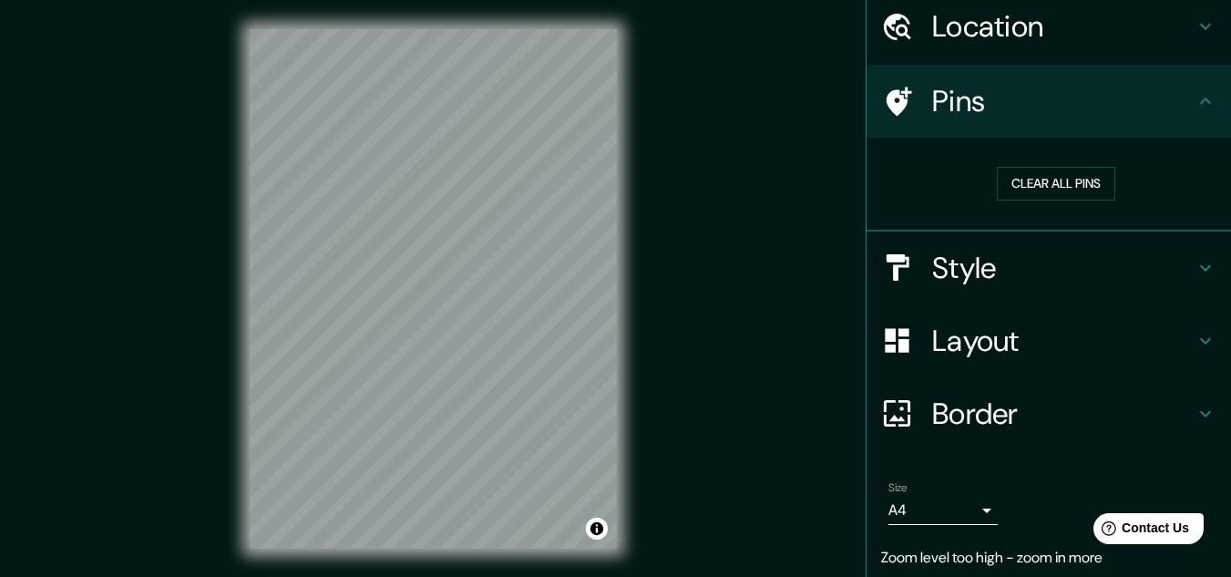
scroll to position [0, 0]
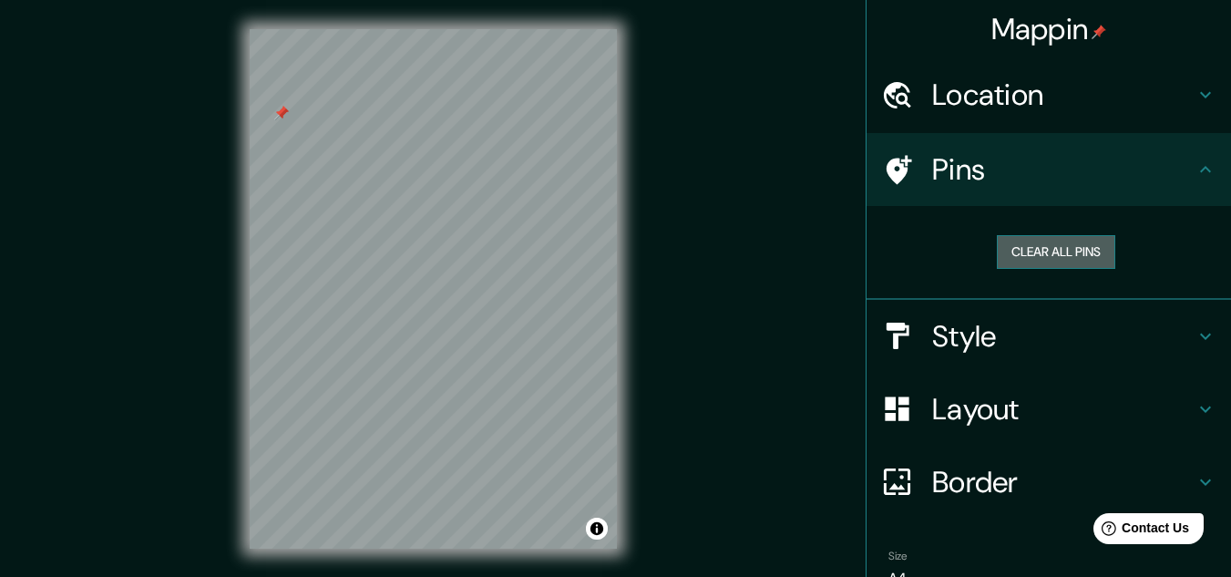
click at [1059, 247] on button "Clear all pins" at bounding box center [1056, 252] width 118 height 34
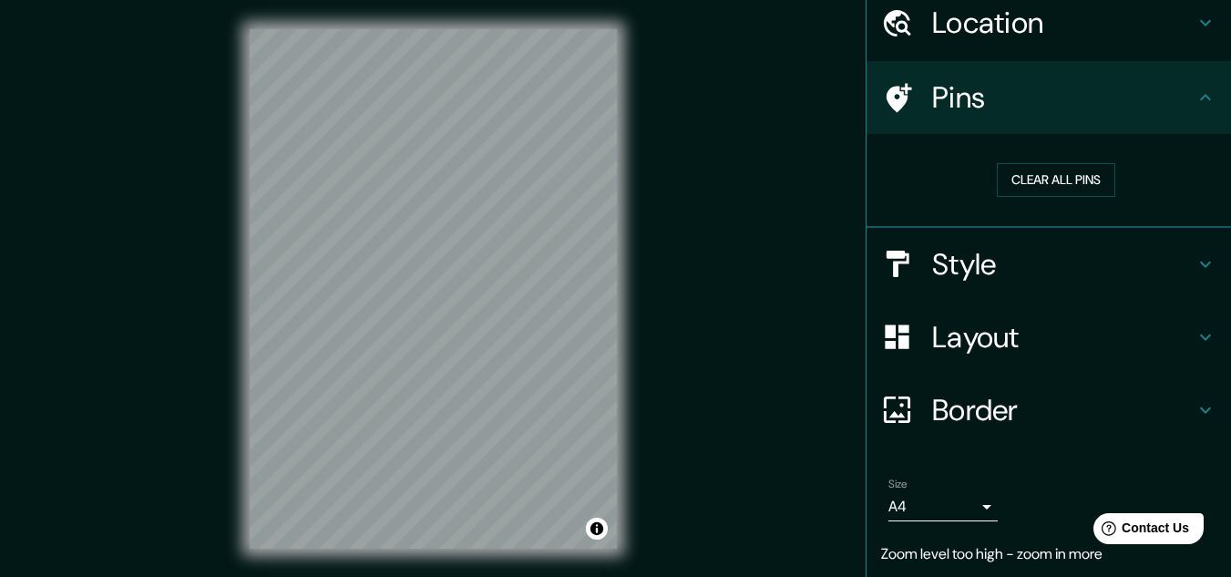
scroll to position [78, 0]
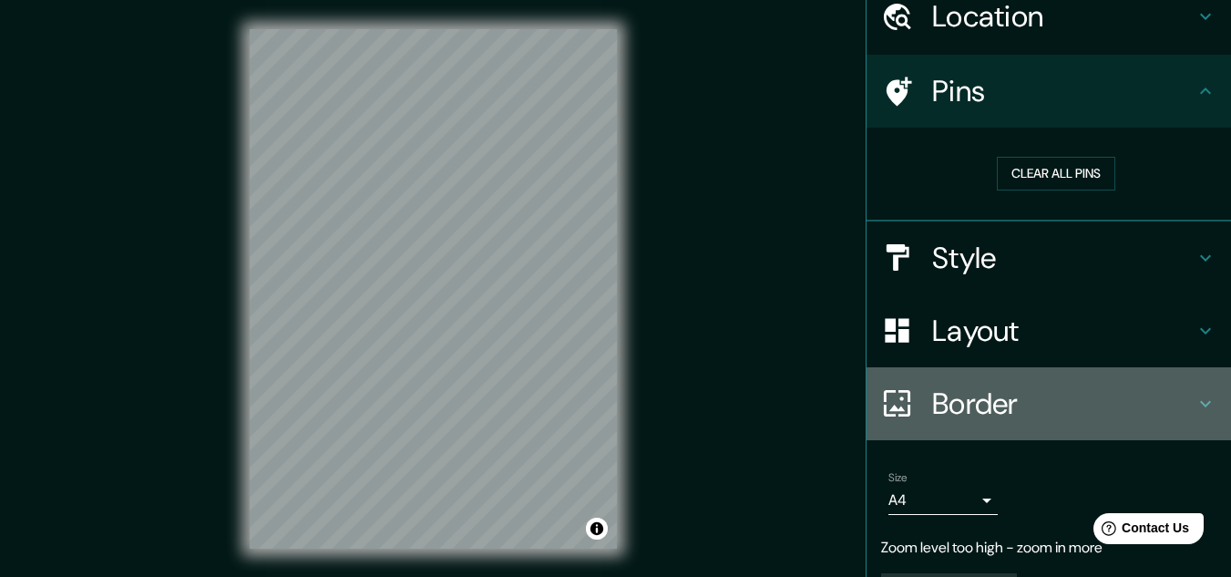
click at [1200, 404] on icon at bounding box center [1205, 403] width 11 height 6
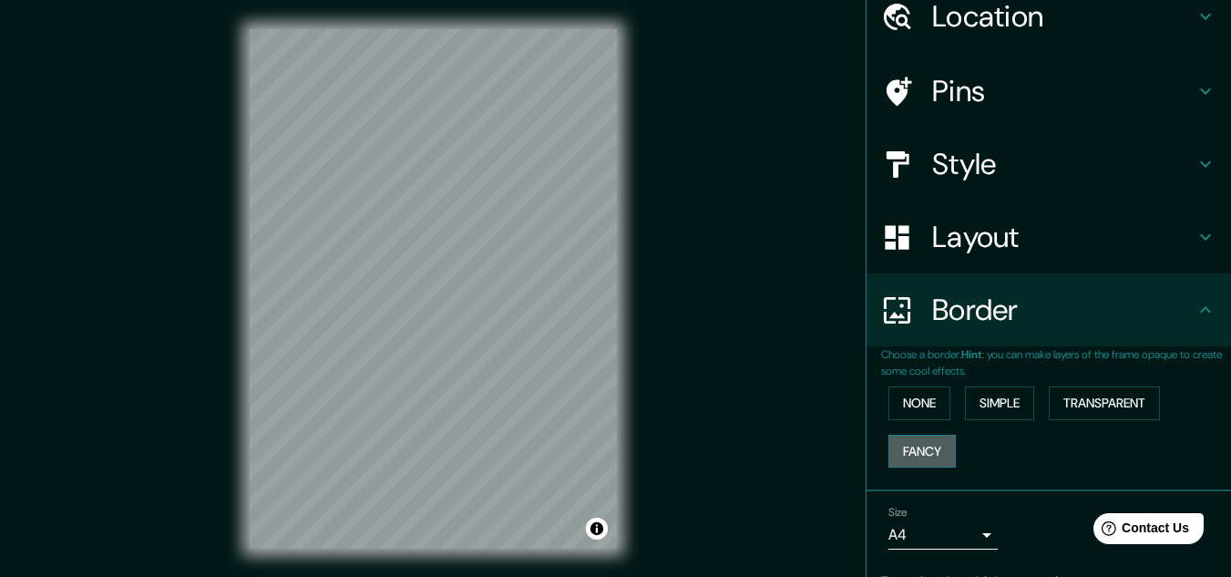
click at [916, 456] on button "Fancy" at bounding box center [921, 452] width 67 height 34
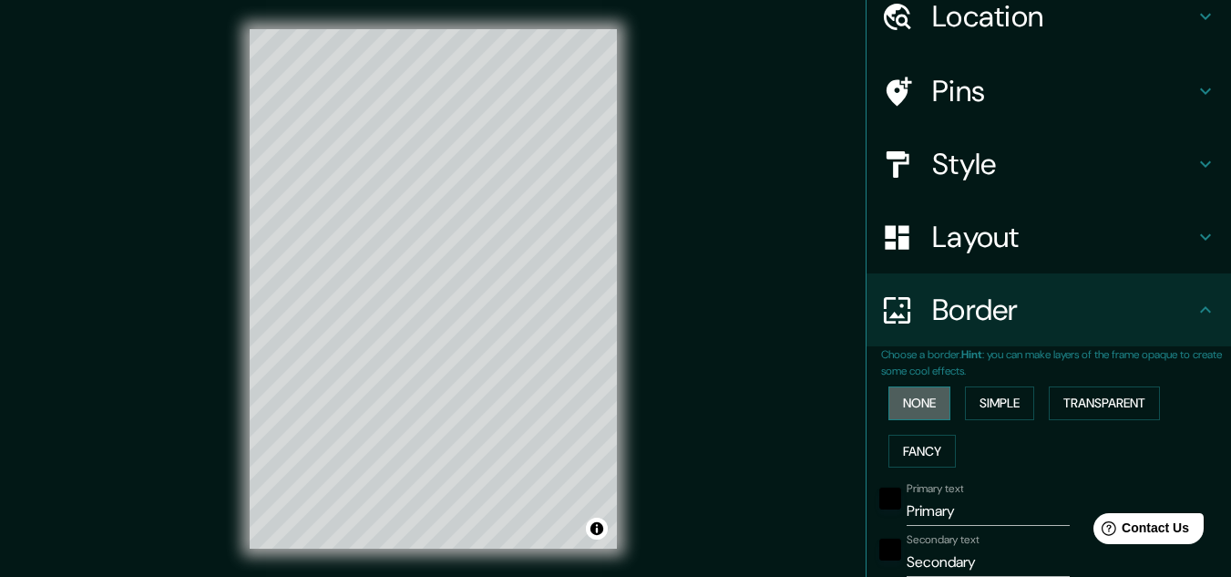
click at [909, 391] on button "None" at bounding box center [919, 403] width 62 height 34
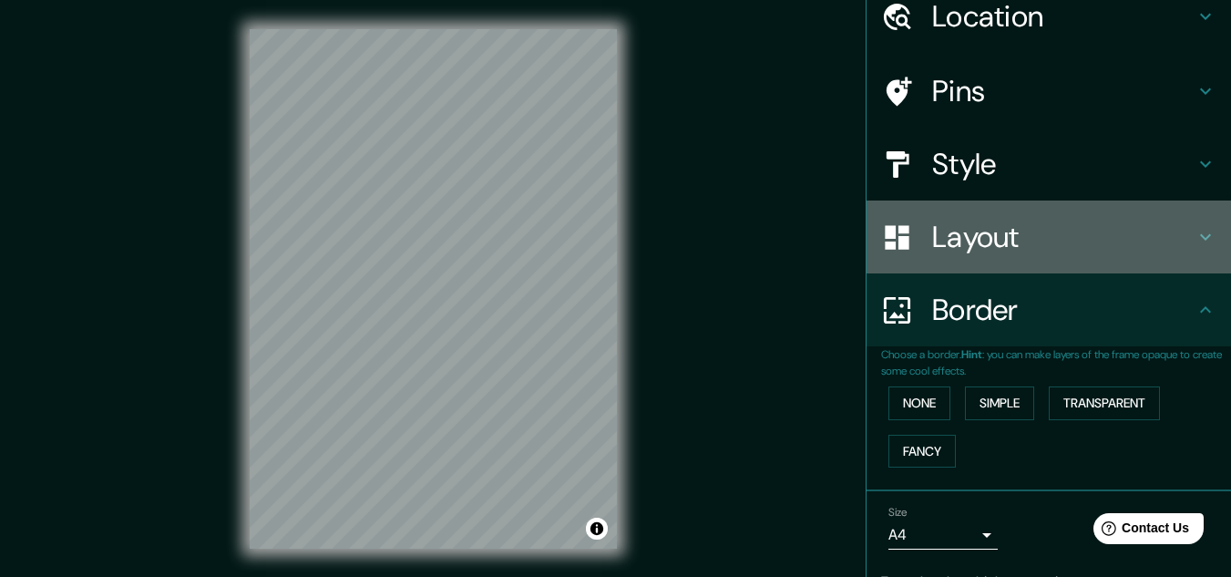
click at [981, 245] on h4 "Layout" at bounding box center [1063, 237] width 262 height 36
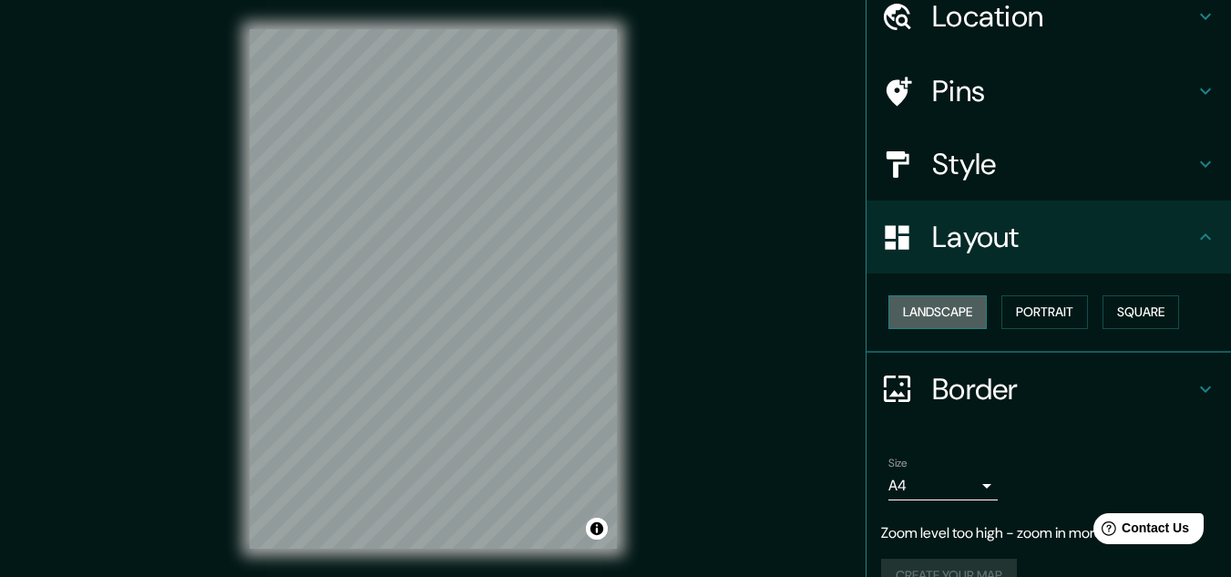
click at [949, 307] on button "Landscape" at bounding box center [937, 312] width 98 height 34
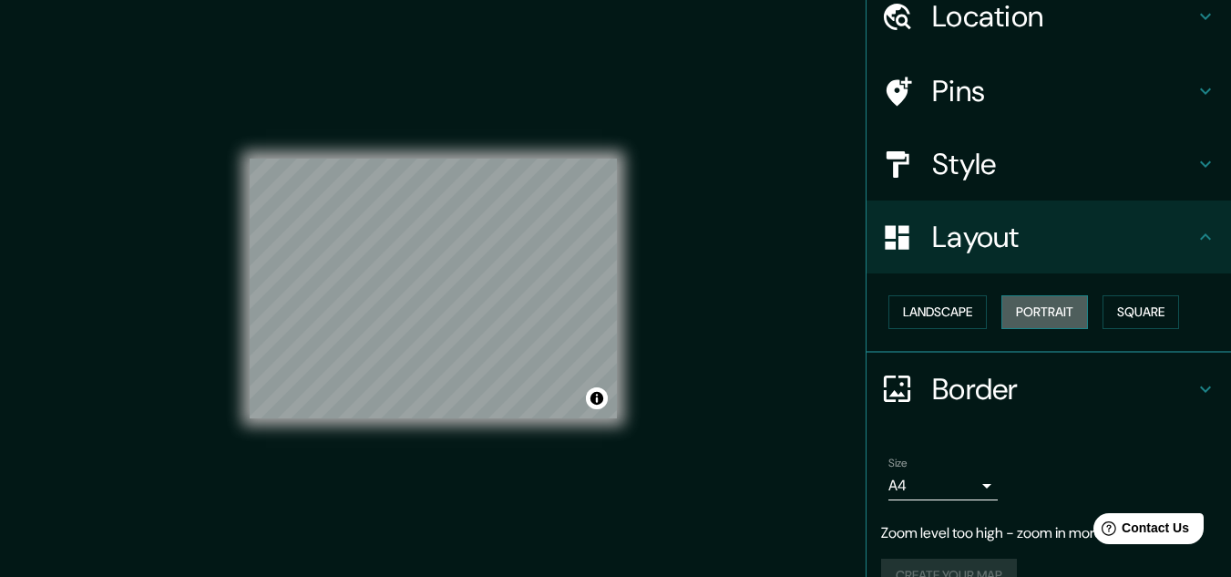
click at [1017, 305] on button "Portrait" at bounding box center [1044, 312] width 87 height 34
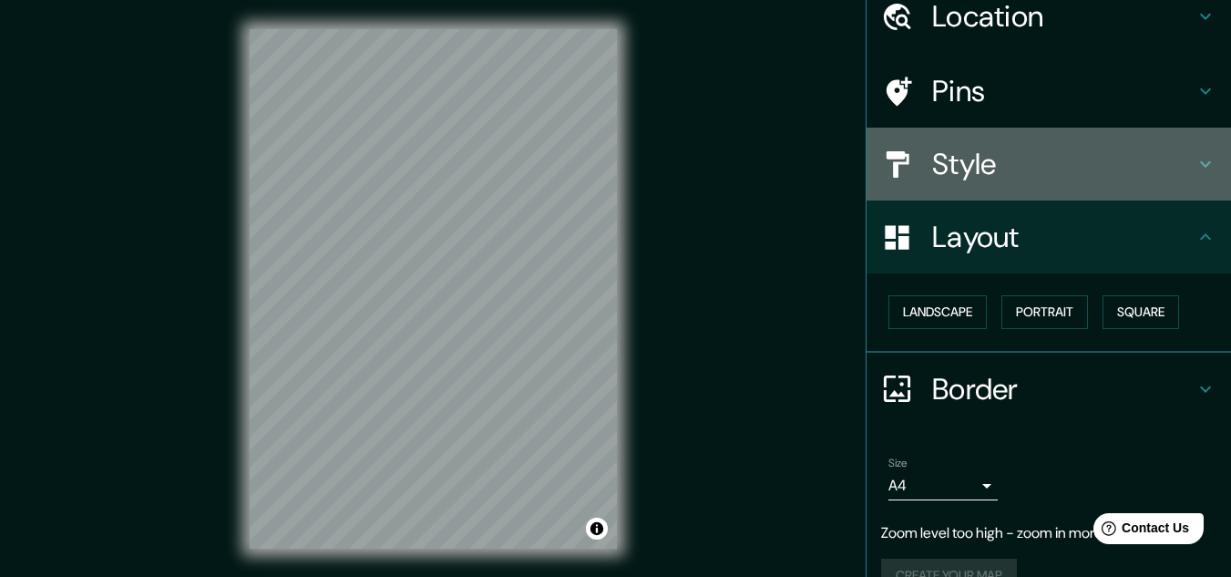
click at [937, 179] on h4 "Style" at bounding box center [1063, 164] width 262 height 36
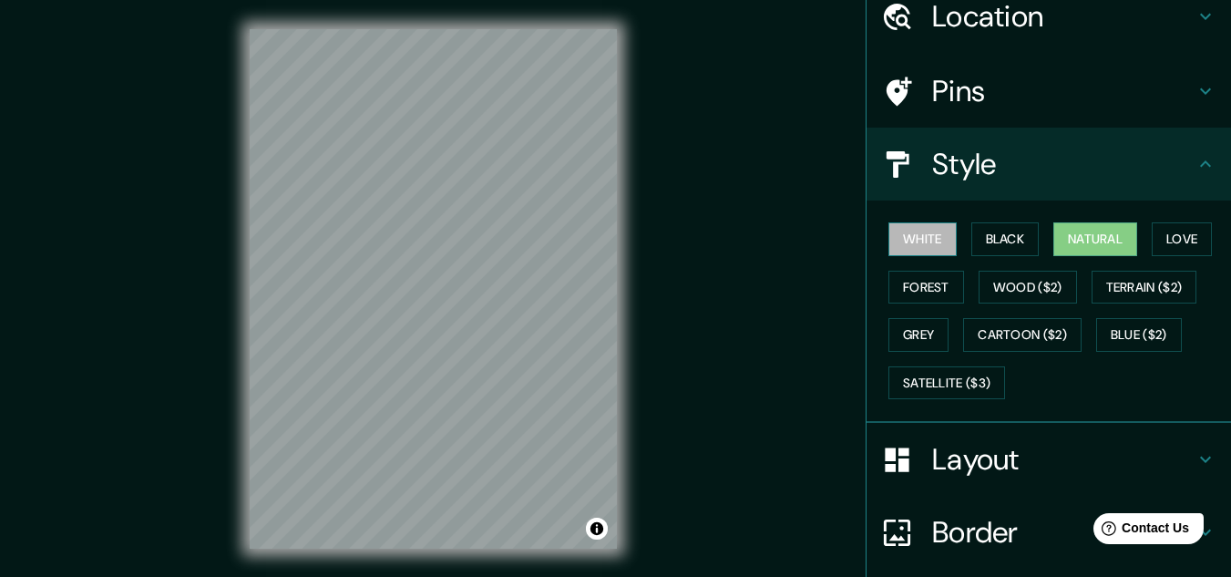
click at [909, 238] on button "White" at bounding box center [922, 239] width 68 height 34
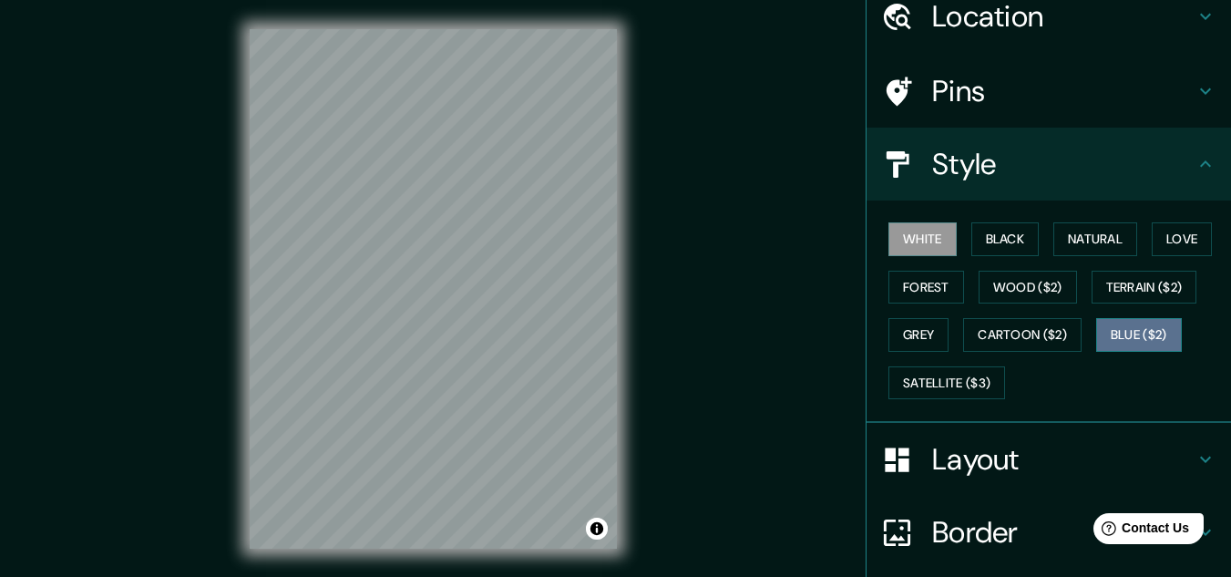
click at [1111, 323] on button "Blue ($2)" at bounding box center [1139, 335] width 86 height 34
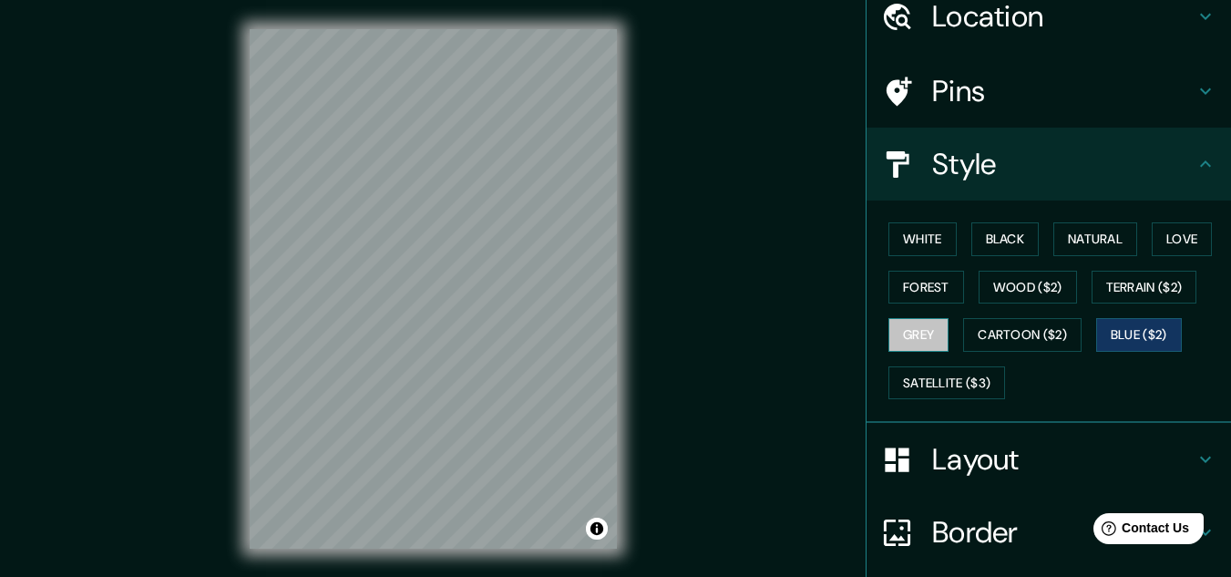
click at [930, 330] on button "Grey" at bounding box center [918, 335] width 60 height 34
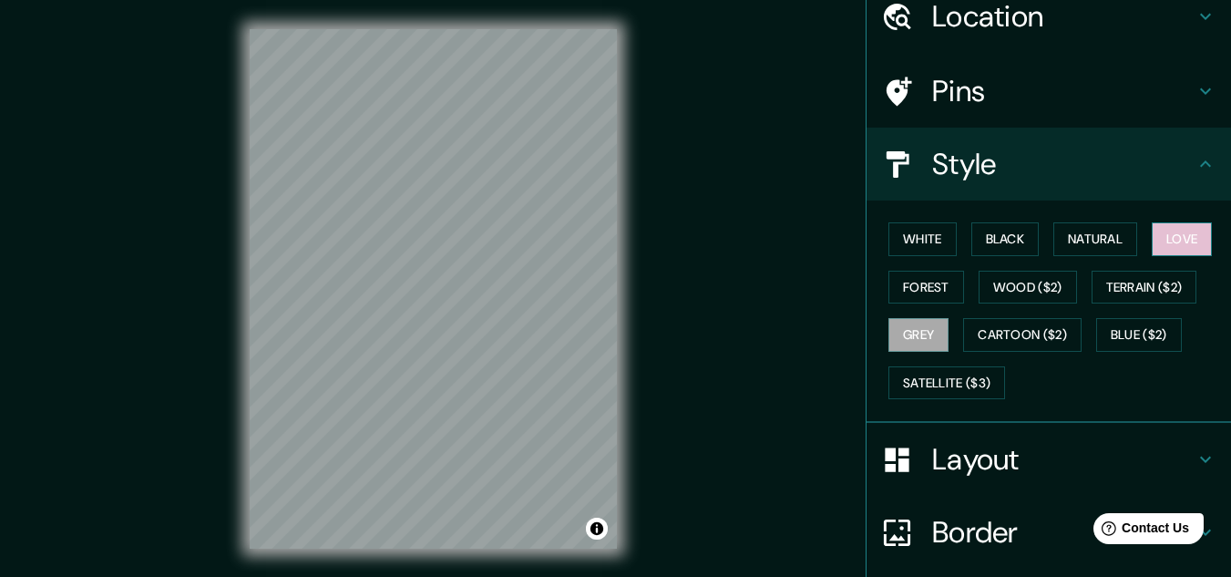
click at [1161, 233] on button "Love" at bounding box center [1182, 239] width 60 height 34
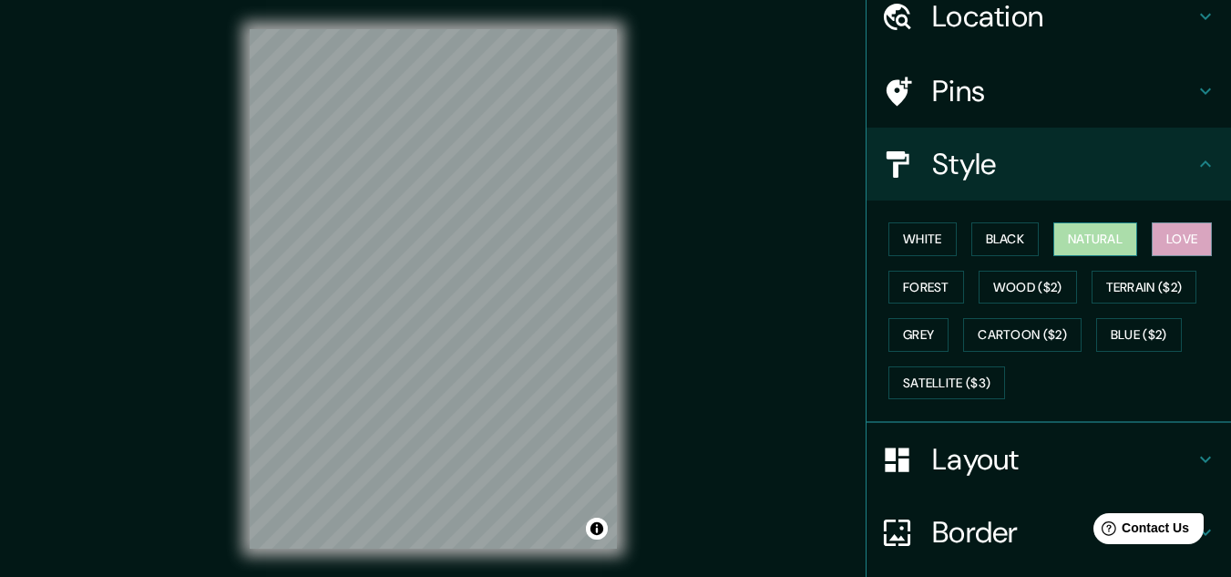
click at [1094, 237] on button "Natural" at bounding box center [1095, 239] width 84 height 34
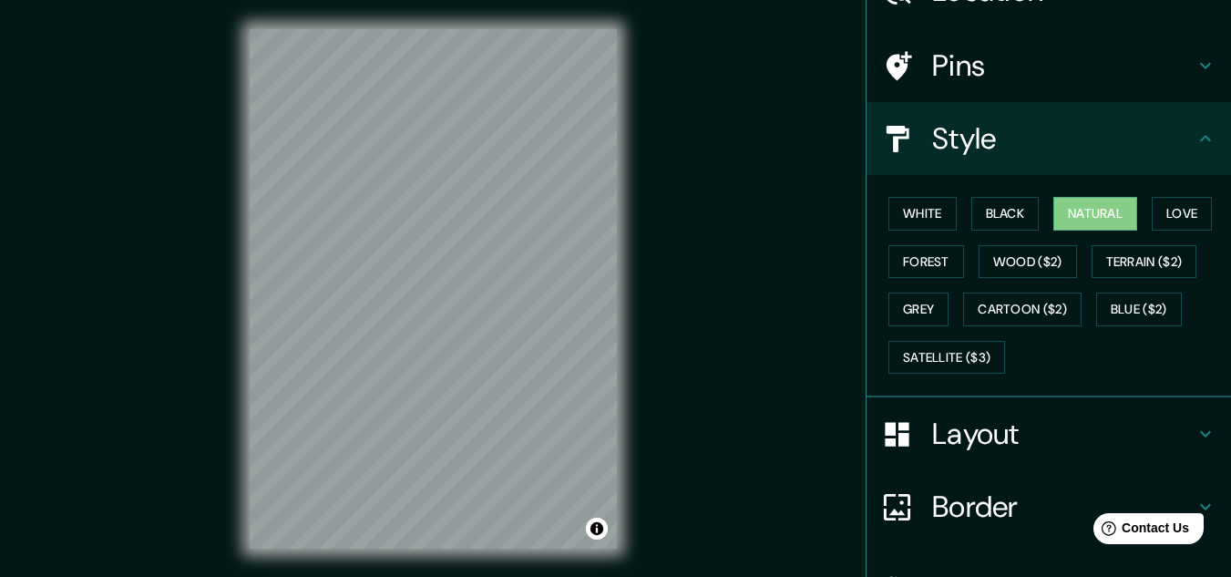
scroll to position [108, 0]
